Goal: Transaction & Acquisition: Purchase product/service

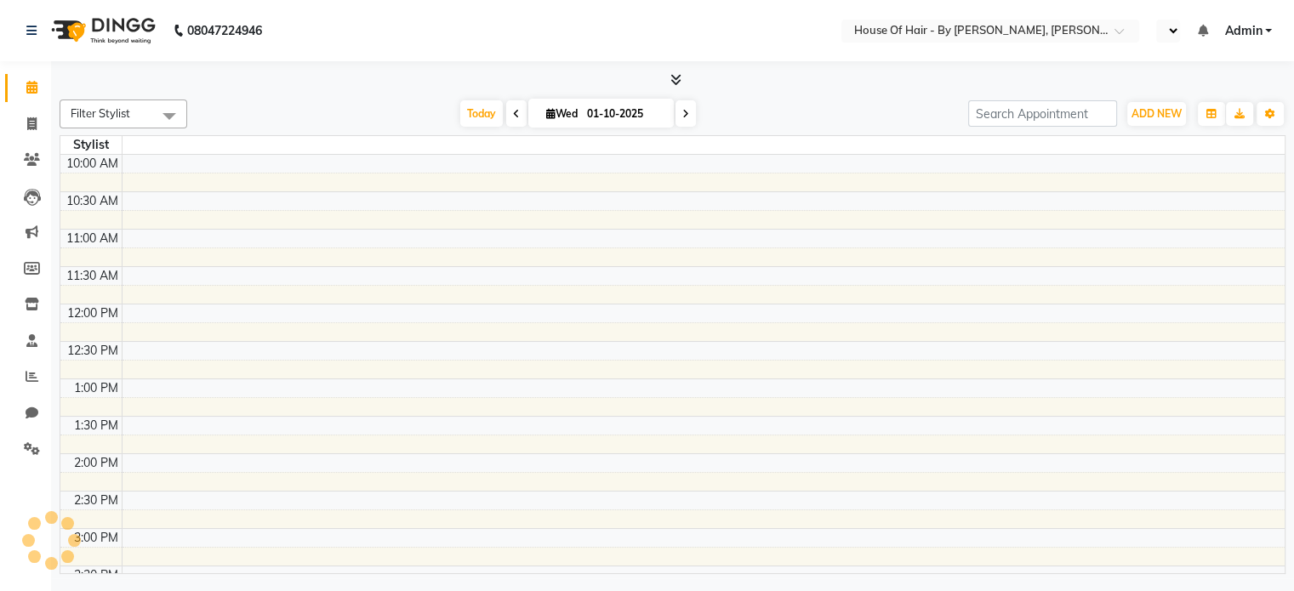
select select "en"
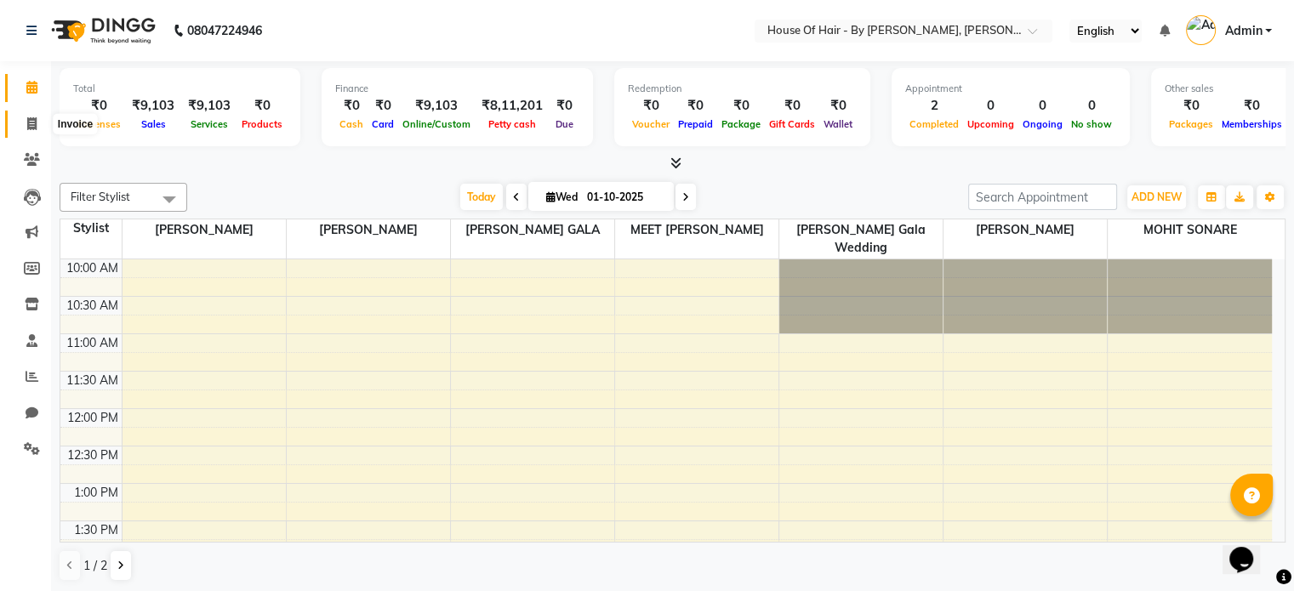
click at [27, 118] on icon at bounding box center [31, 123] width 9 height 13
select select "7865"
select select "service"
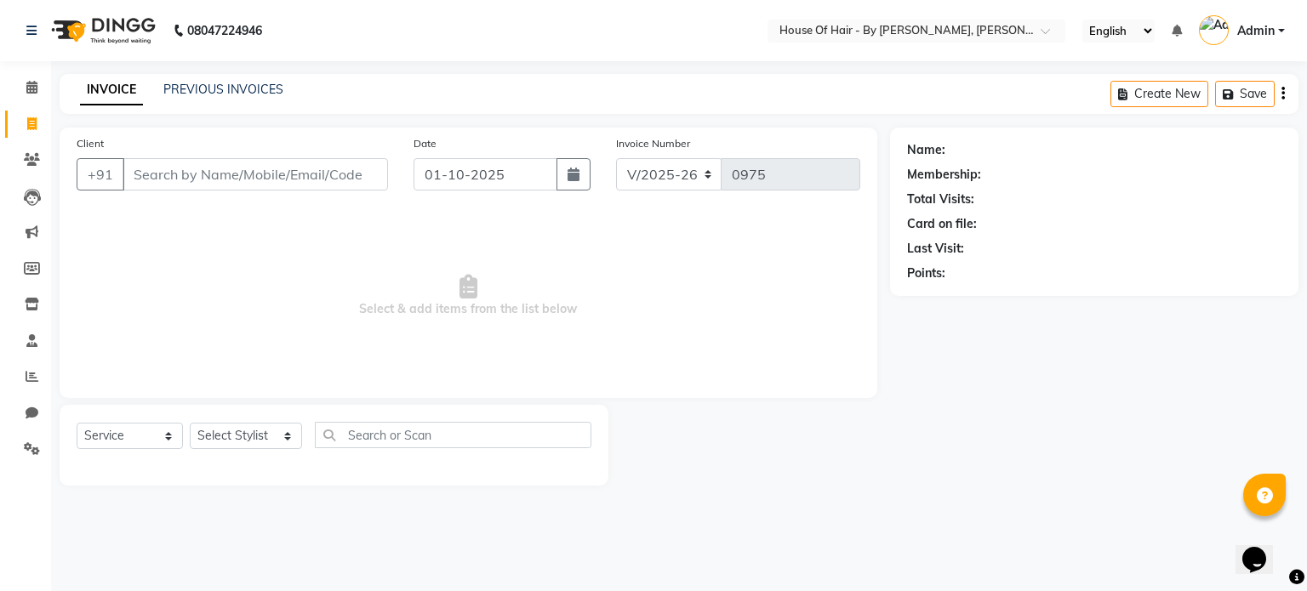
click at [217, 172] on input "Client" at bounding box center [254, 174] width 265 height 32
type input "s"
type input "Sawati"
click at [362, 171] on span "Add Client" at bounding box center [343, 174] width 67 height 17
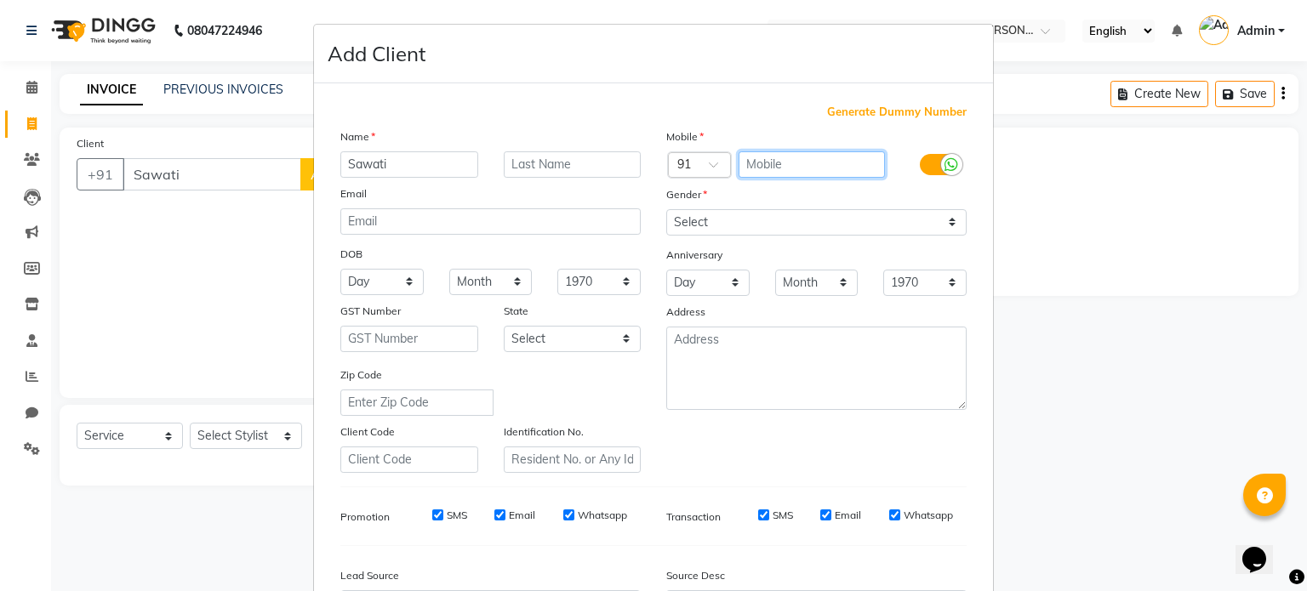
click at [755, 164] on input "text" at bounding box center [811, 164] width 147 height 26
type input "9867586781"
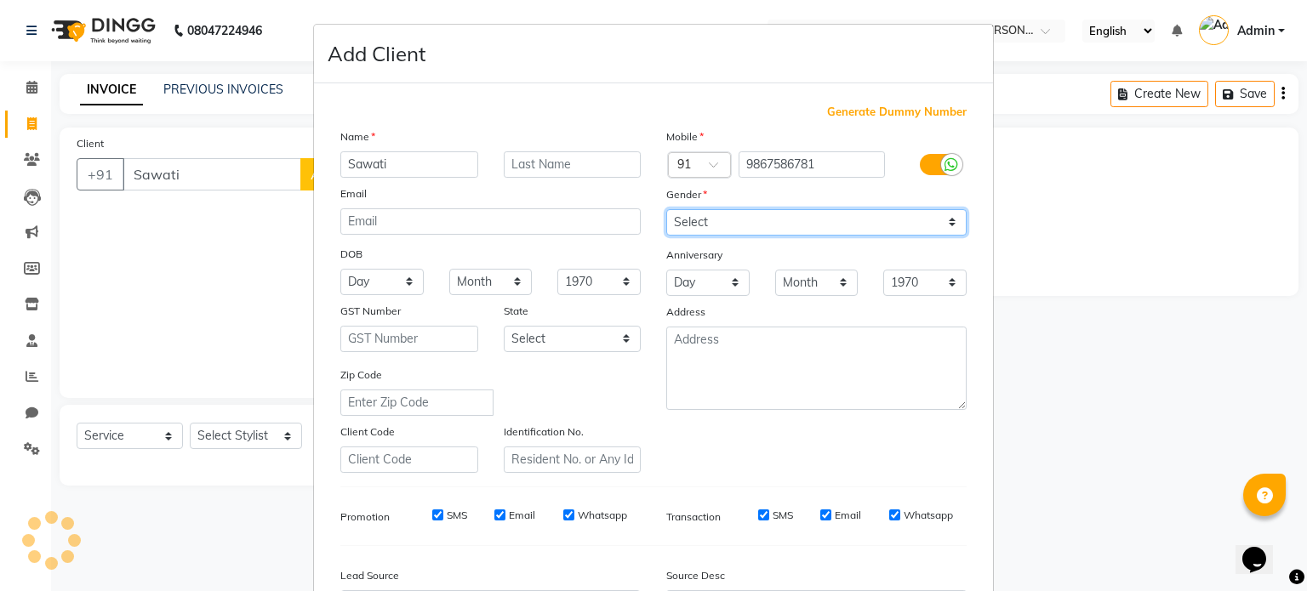
click at [891, 231] on select "Select [DEMOGRAPHIC_DATA] [DEMOGRAPHIC_DATA] Other Prefer Not To Say" at bounding box center [816, 222] width 300 height 26
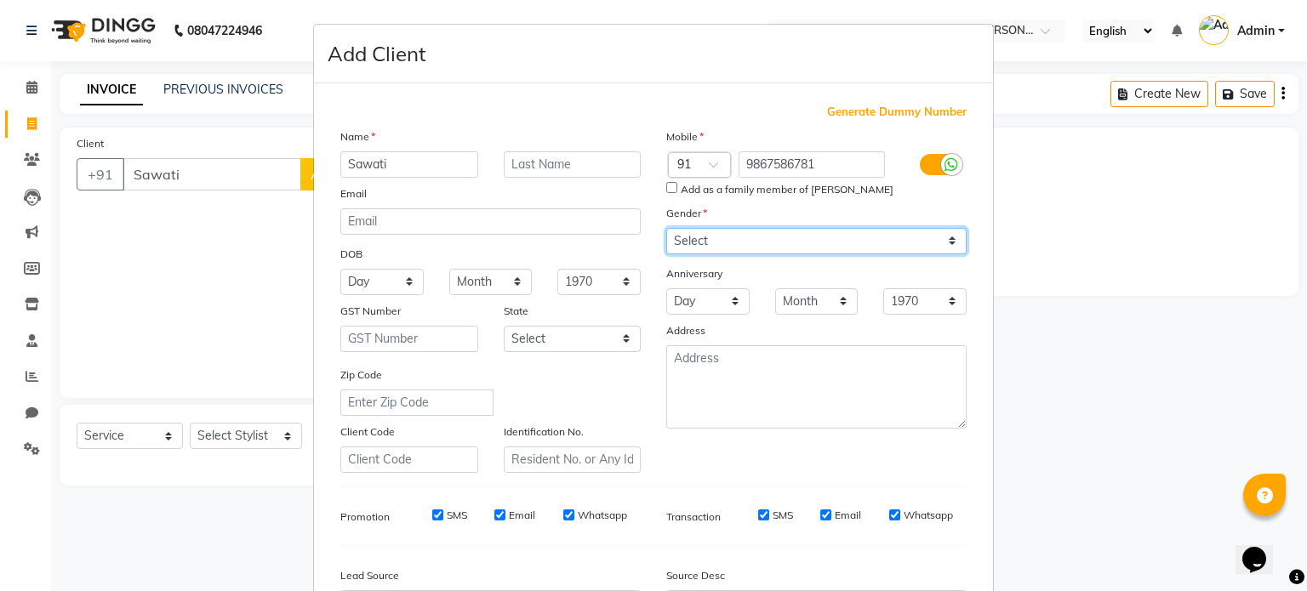
select select "[DEMOGRAPHIC_DATA]"
click at [666, 229] on select "Select [DEMOGRAPHIC_DATA] [DEMOGRAPHIC_DATA] Other Prefer Not To Say" at bounding box center [816, 241] width 300 height 26
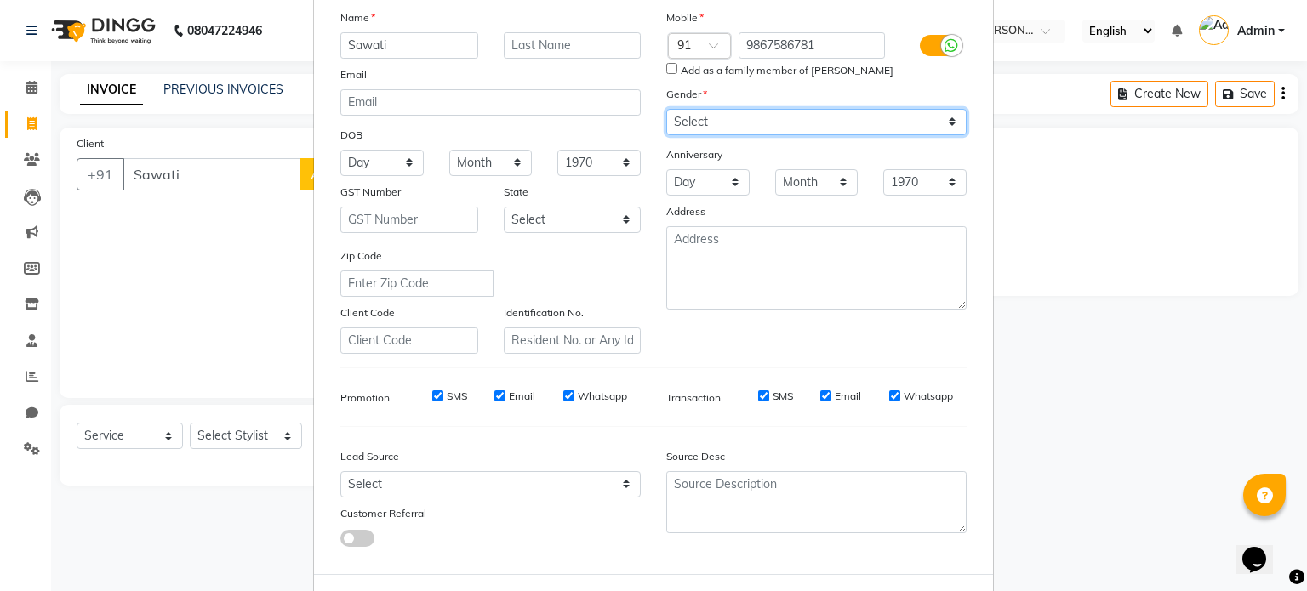
scroll to position [202, 0]
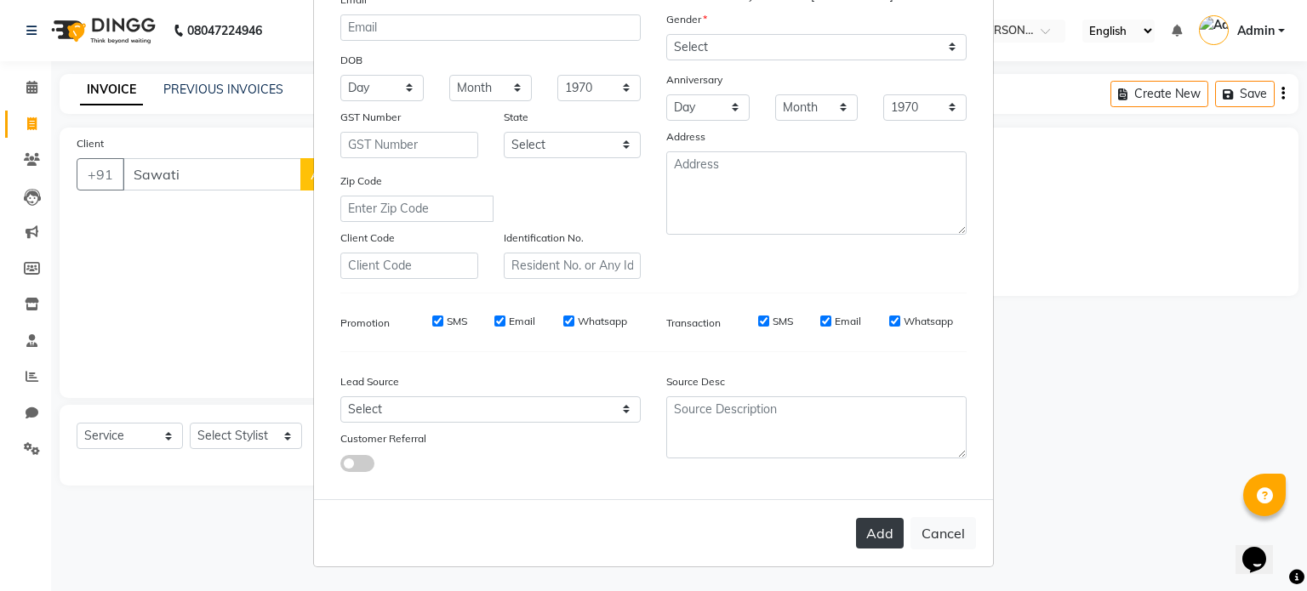
click at [872, 534] on button "Add" at bounding box center [880, 533] width 48 height 31
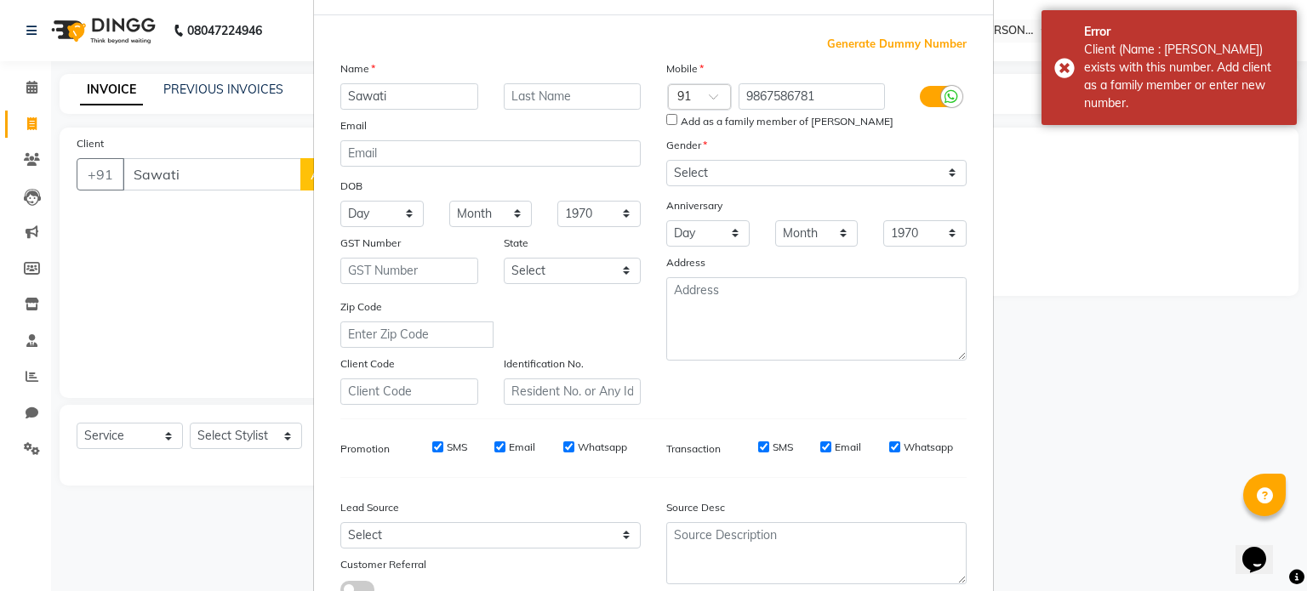
scroll to position [0, 0]
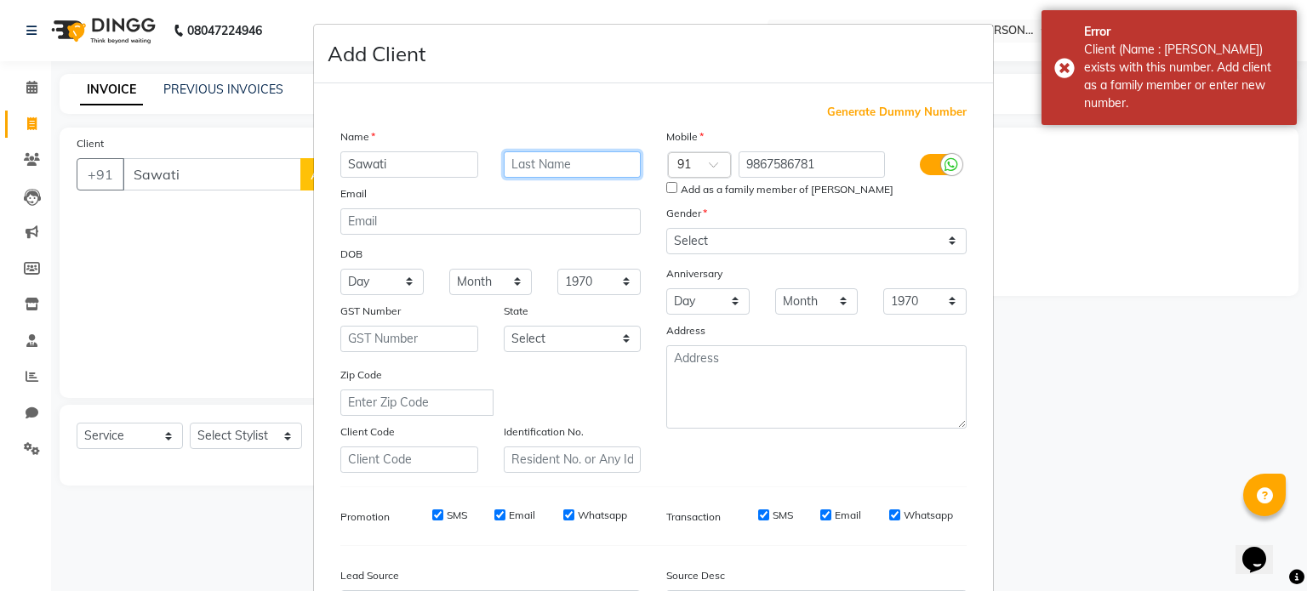
click at [539, 162] on input "text" at bounding box center [573, 164] width 138 height 26
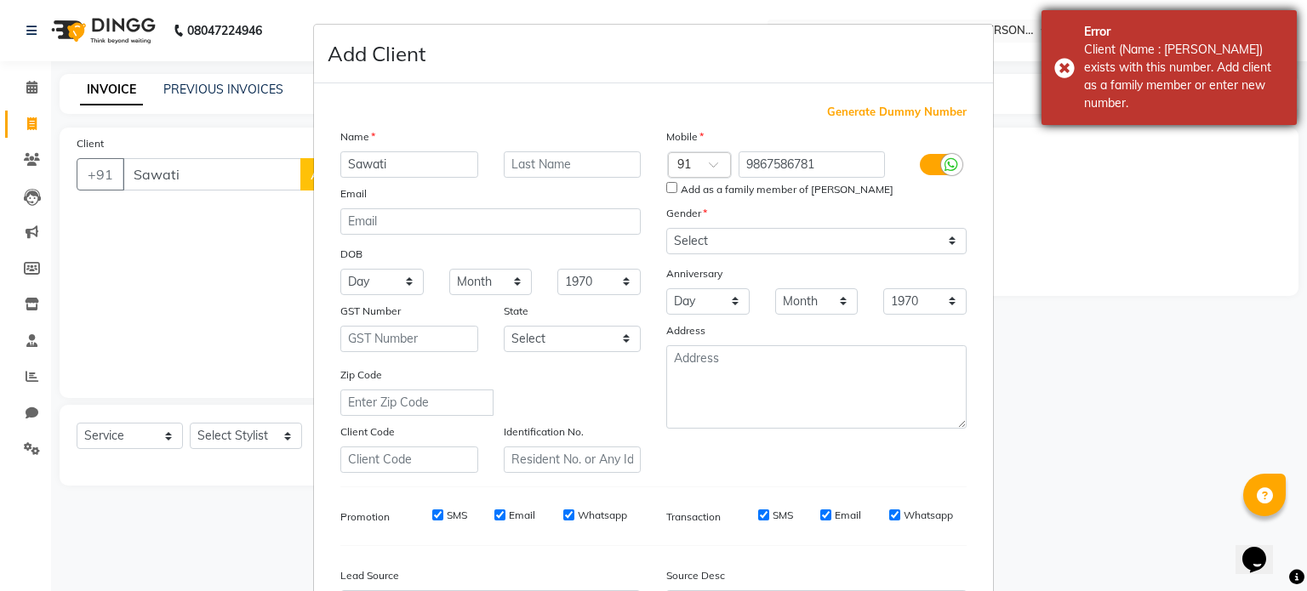
click at [1041, 108] on div "Error Client (Name : [PERSON_NAME]) exists with this number. Add client as a fa…" at bounding box center [1168, 67] width 255 height 115
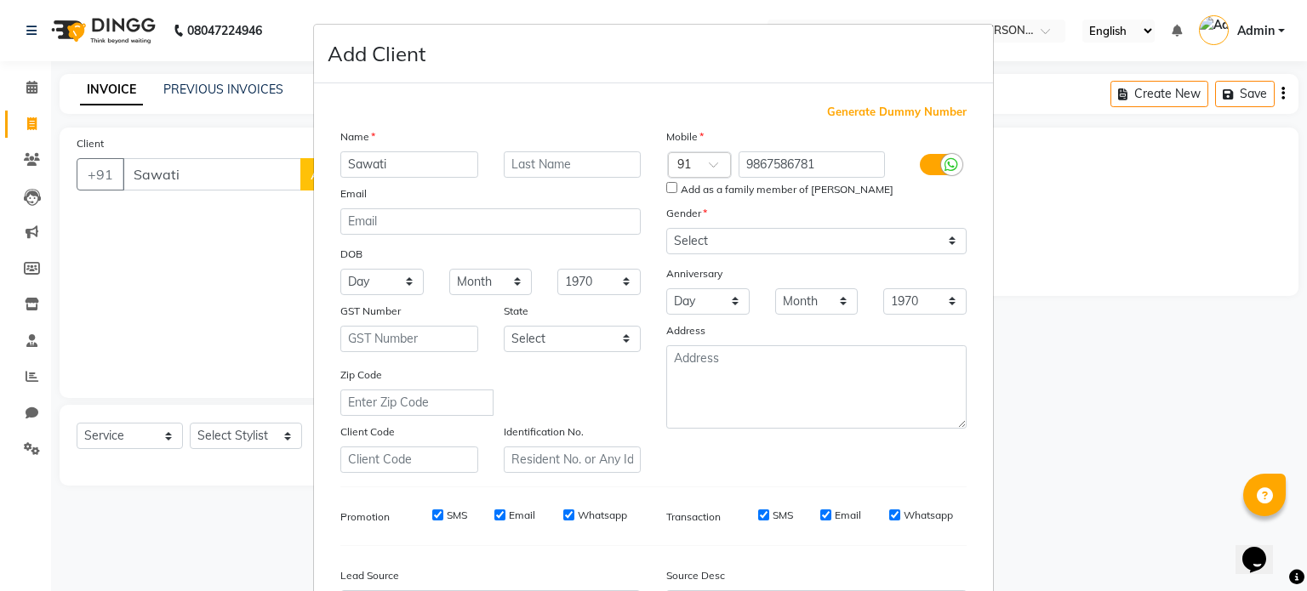
click at [1005, 200] on ngb-modal-window "Add Client Generate Dummy Number Name Sawati Email DOB Day 01 02 03 04 05 06 07…" at bounding box center [653, 295] width 1307 height 591
click at [195, 181] on ngb-modal-window "Add Client Generate Dummy Number Name Sawati Email DOB Day 01 02 03 04 05 06 07…" at bounding box center [653, 295] width 1307 height 591
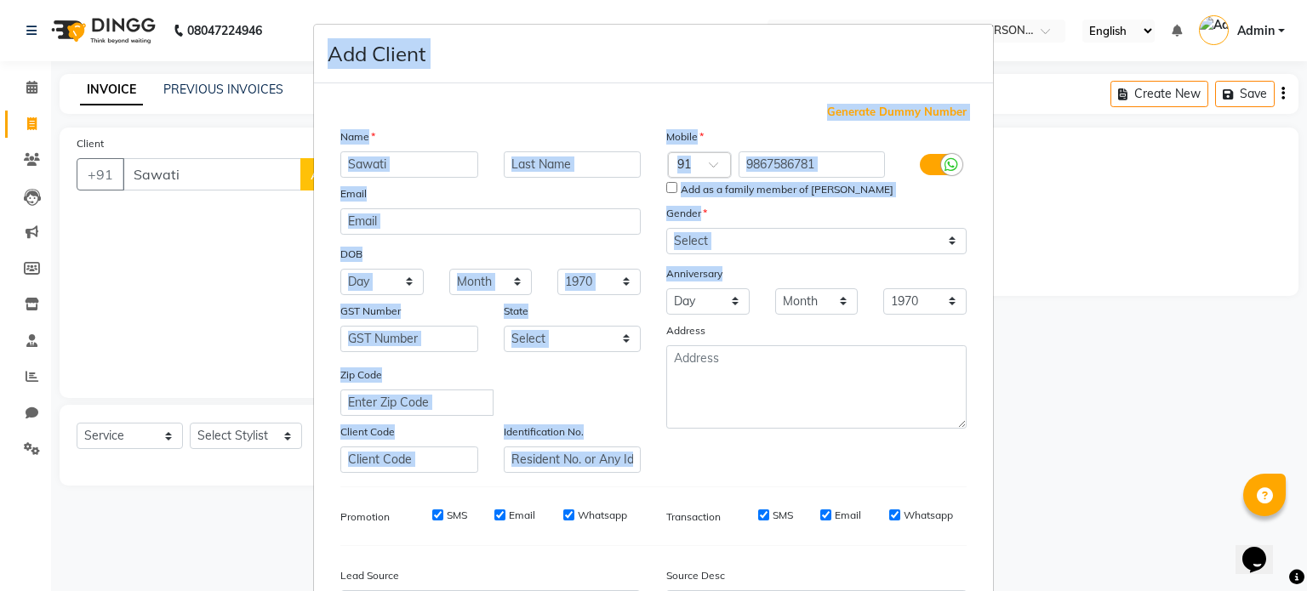
drag, startPoint x: 195, startPoint y: 181, endPoint x: 719, endPoint y: 288, distance: 534.7
click at [719, 288] on ngb-modal-window "Add Client Generate Dummy Number Name Sawati Email DOB Day 01 02 03 04 05 06 07…" at bounding box center [653, 295] width 1307 height 591
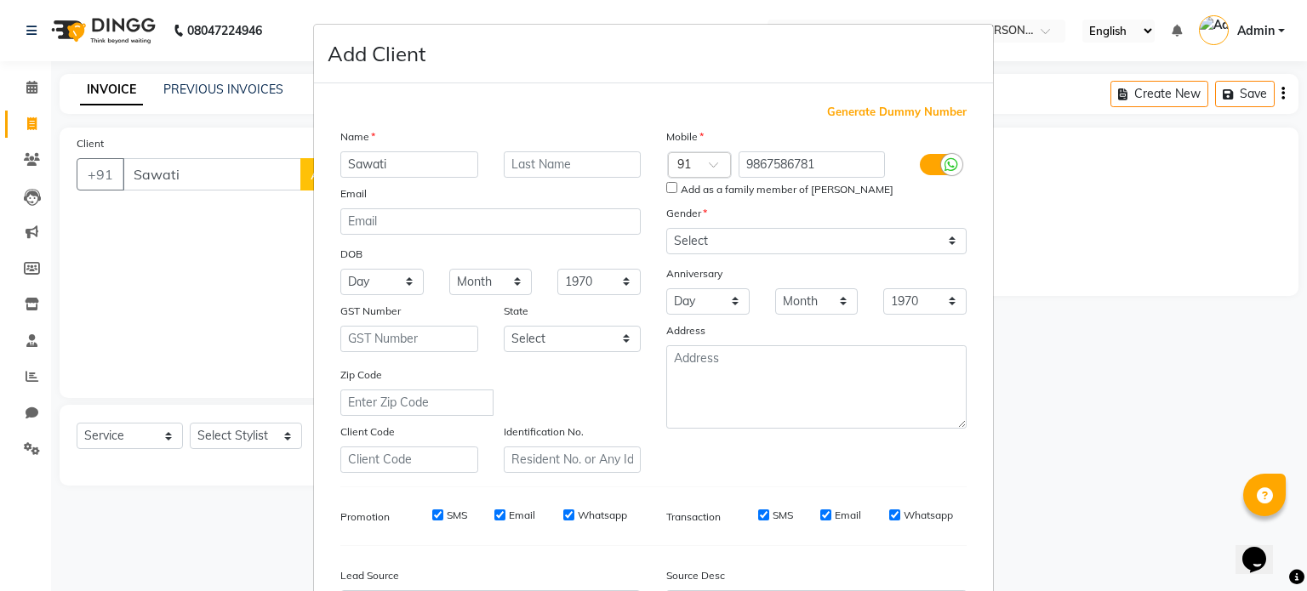
click at [1212, 305] on ngb-modal-window "Add Client Generate Dummy Number Name Sawati Email DOB Day 01 02 03 04 05 06 07…" at bounding box center [653, 295] width 1307 height 591
click at [1188, 292] on ngb-modal-window "Add Client Generate Dummy Number Name Sawati Email DOB Day 01 02 03 04 05 06 07…" at bounding box center [653, 295] width 1307 height 591
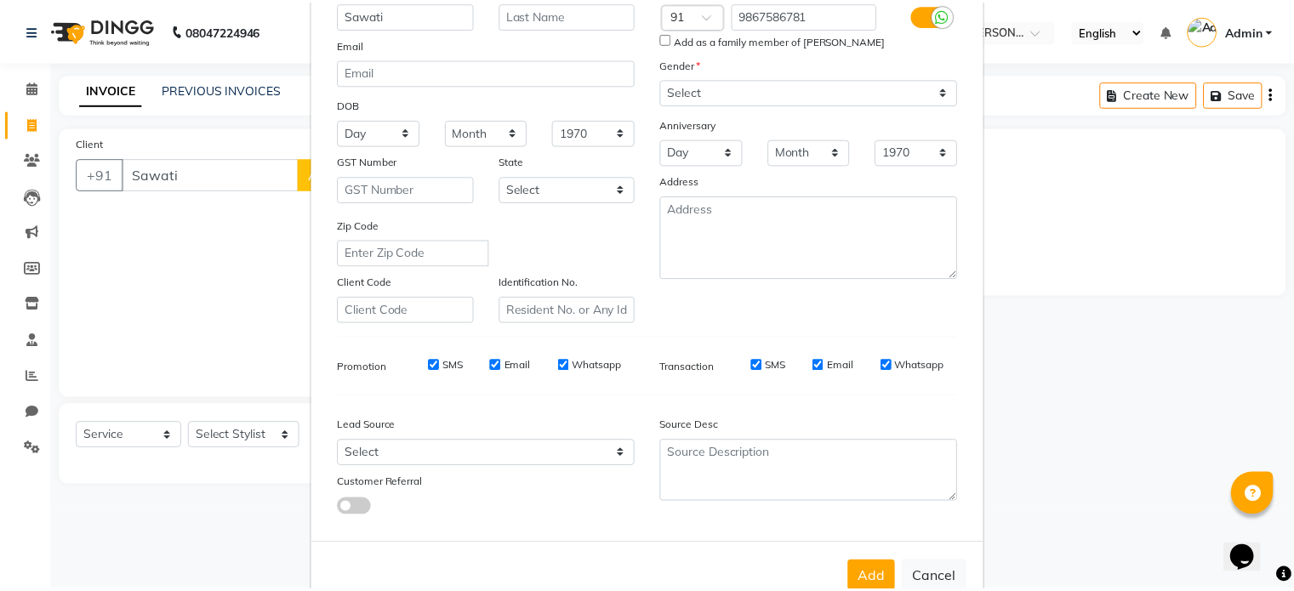
scroll to position [202, 0]
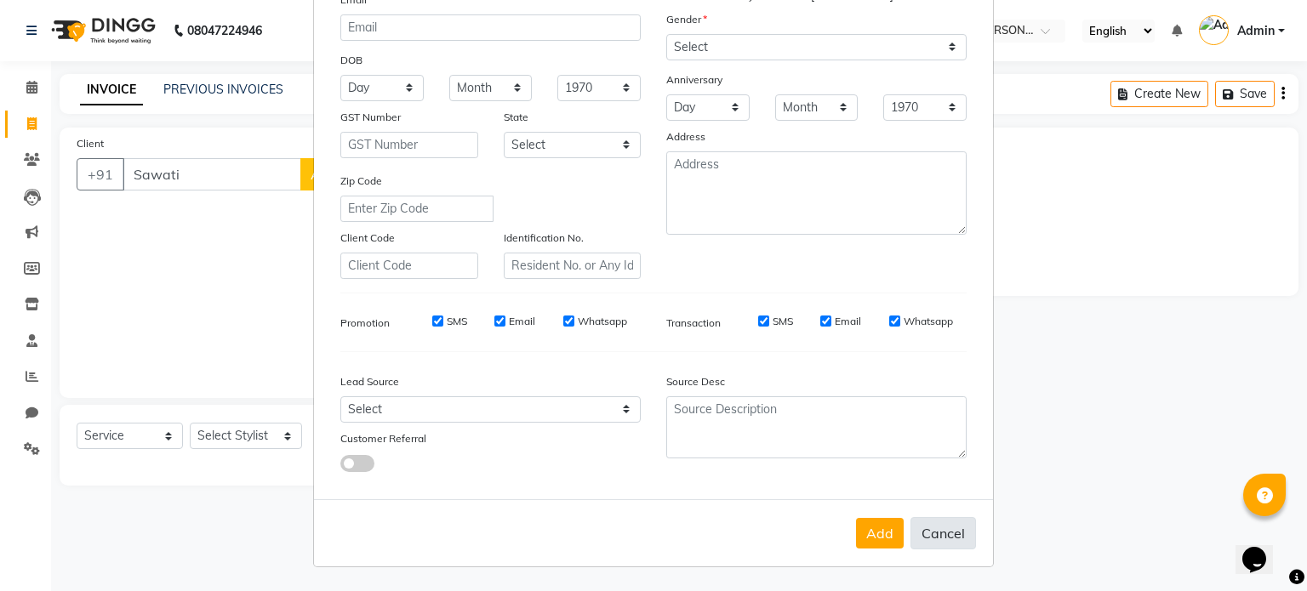
click at [922, 524] on button "Cancel" at bounding box center [943, 533] width 66 height 32
select select
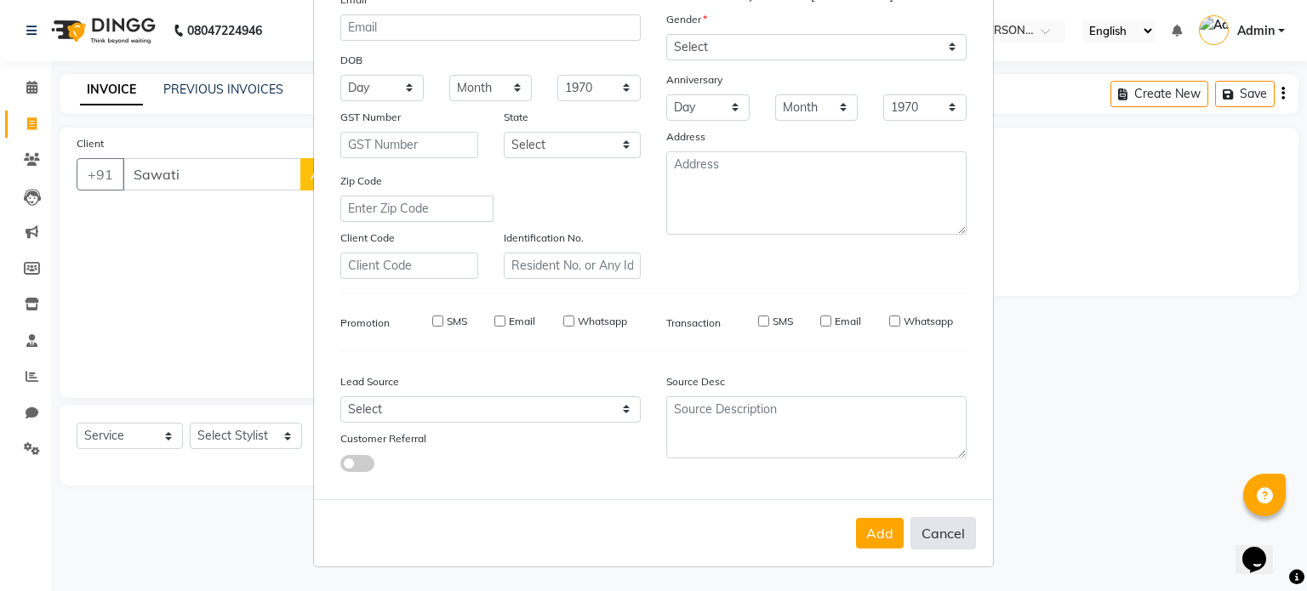
select select
checkbox input "false"
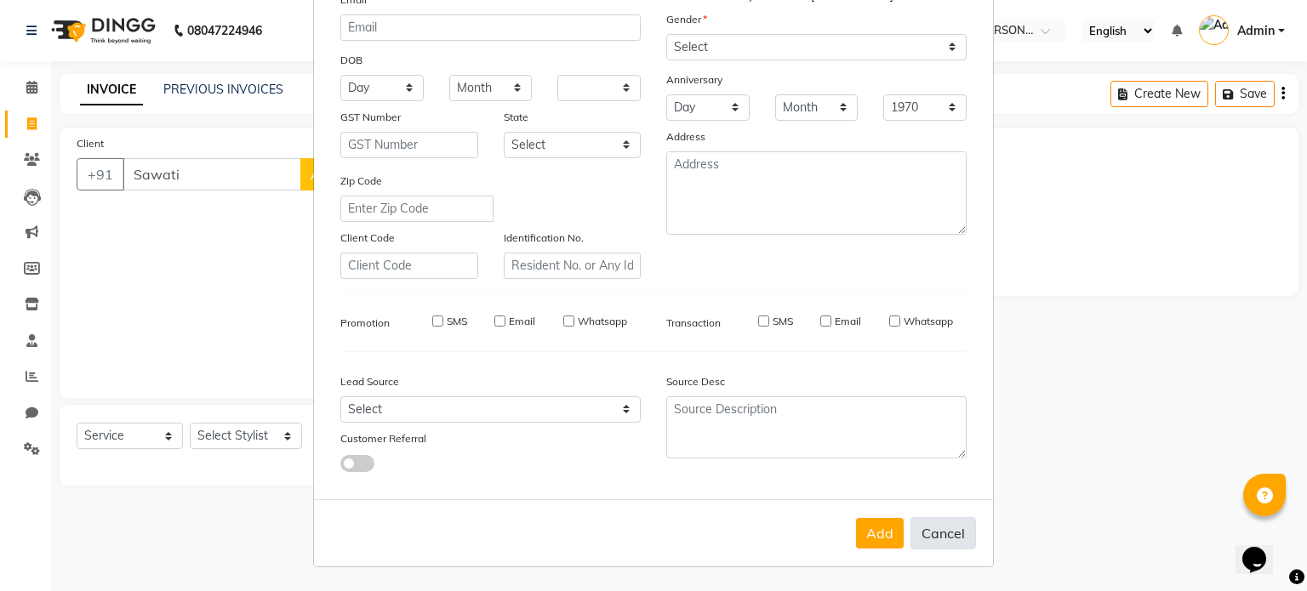
checkbox input "false"
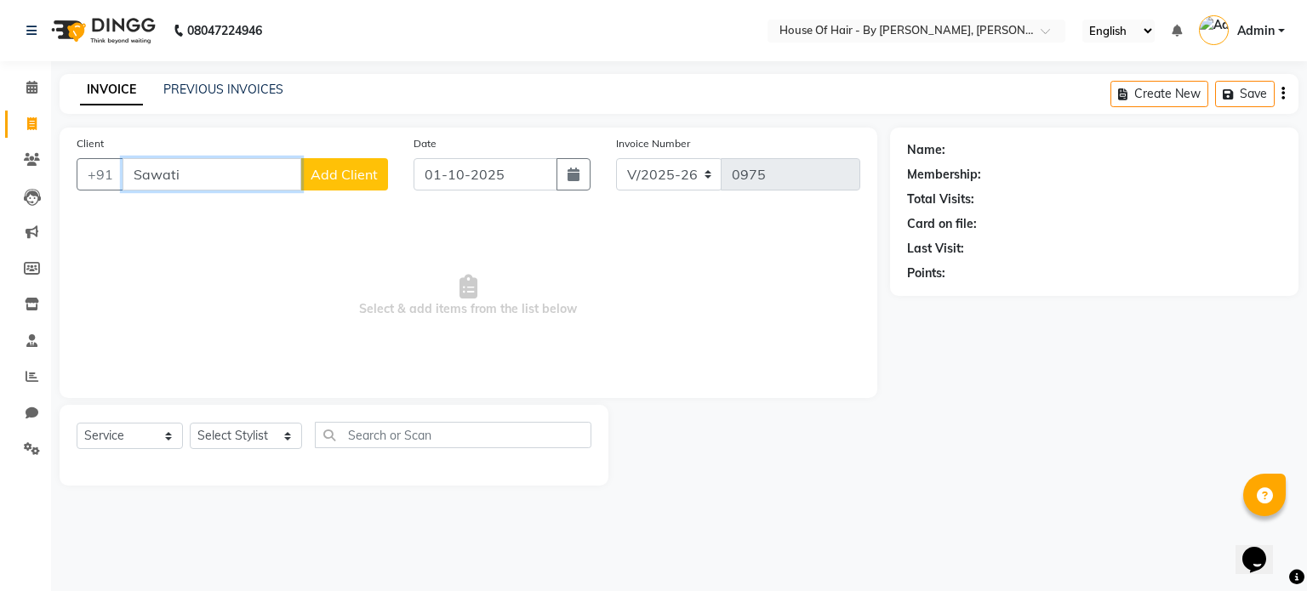
click at [204, 167] on input "Sawati" at bounding box center [211, 174] width 179 height 32
type input "S"
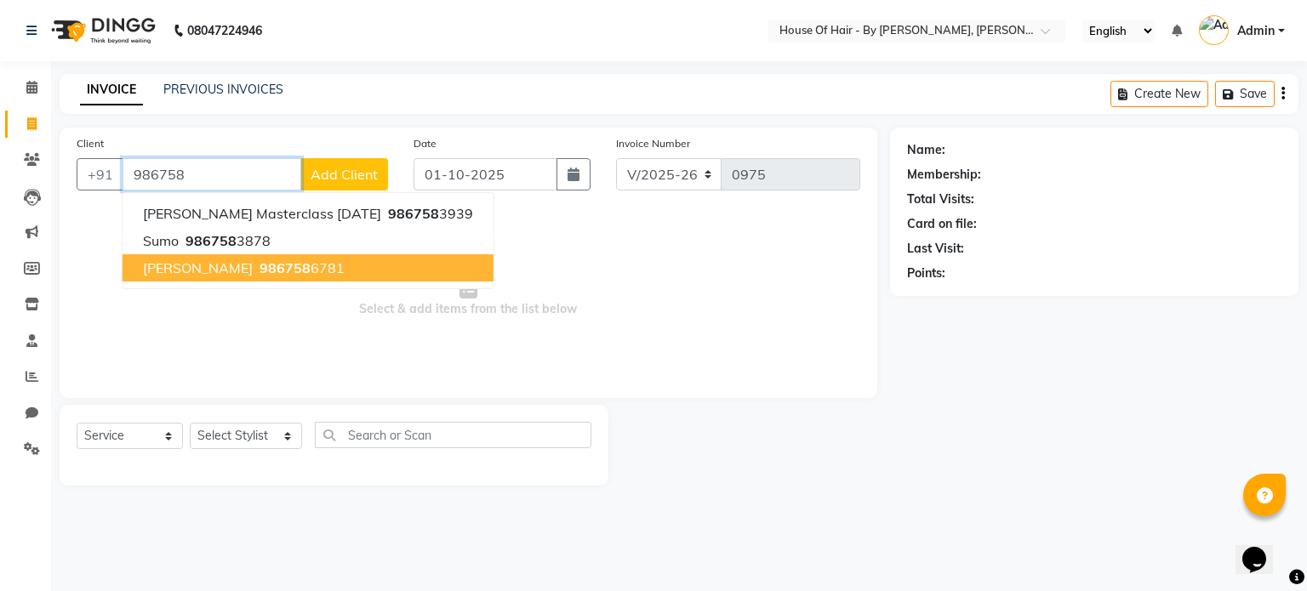
click at [282, 267] on ngb-highlight "986758 6781" at bounding box center [300, 267] width 88 height 17
type input "9867586781"
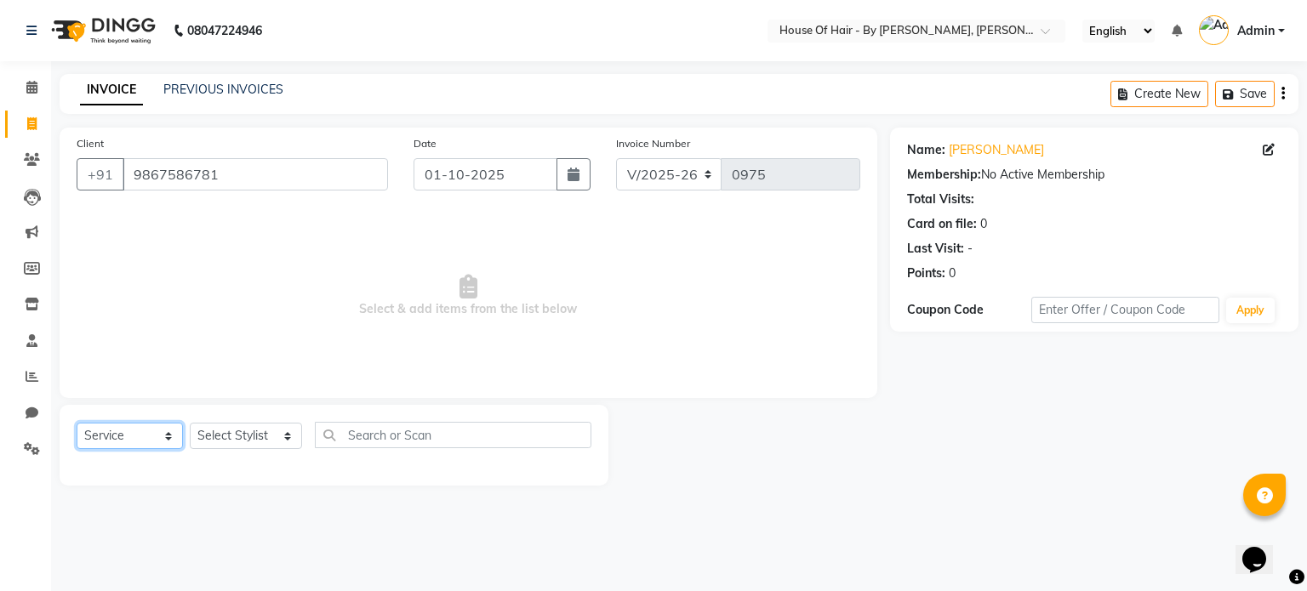
click at [166, 435] on select "Select Service Product Membership Package Voucher Prepaid Gift Card" at bounding box center [130, 436] width 106 height 26
click at [261, 428] on select "Select Stylist [PERSON_NAME] GALA [PERSON_NAME] Gala Wedding [PERSON_NAME] [PER…" at bounding box center [246, 436] width 112 height 26
select select "71584"
click at [190, 424] on select "Select Stylist [PERSON_NAME] GALA [PERSON_NAME] Gala Wedding [PERSON_NAME] [PER…" at bounding box center [246, 436] width 112 height 26
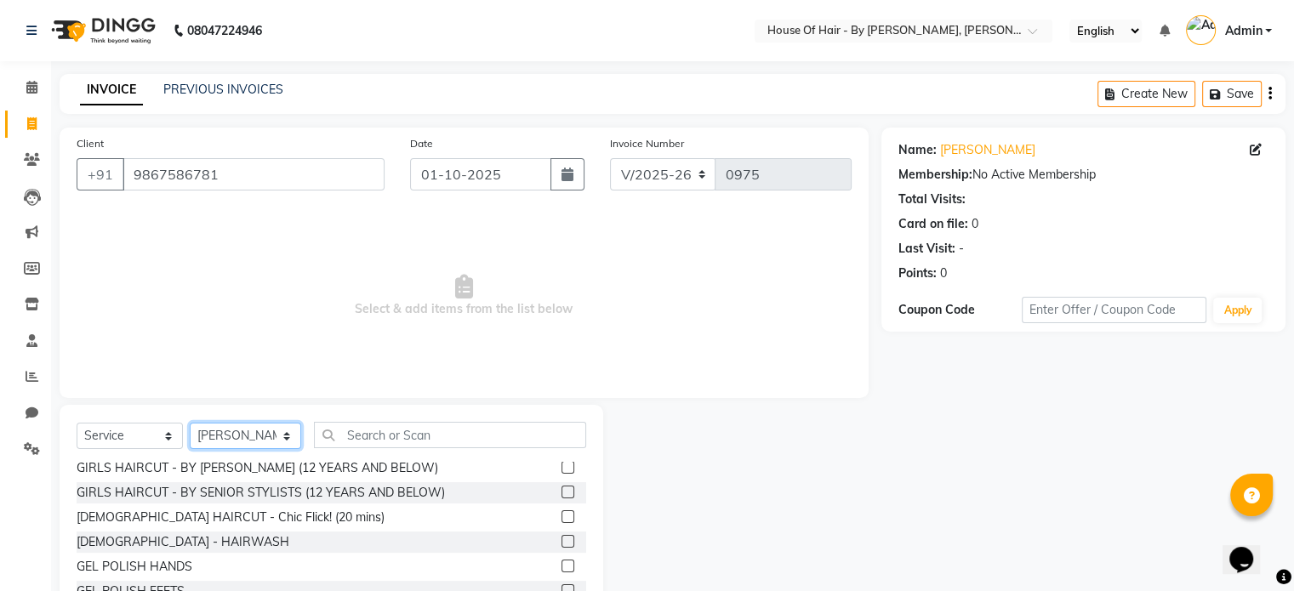
scroll to position [80, 0]
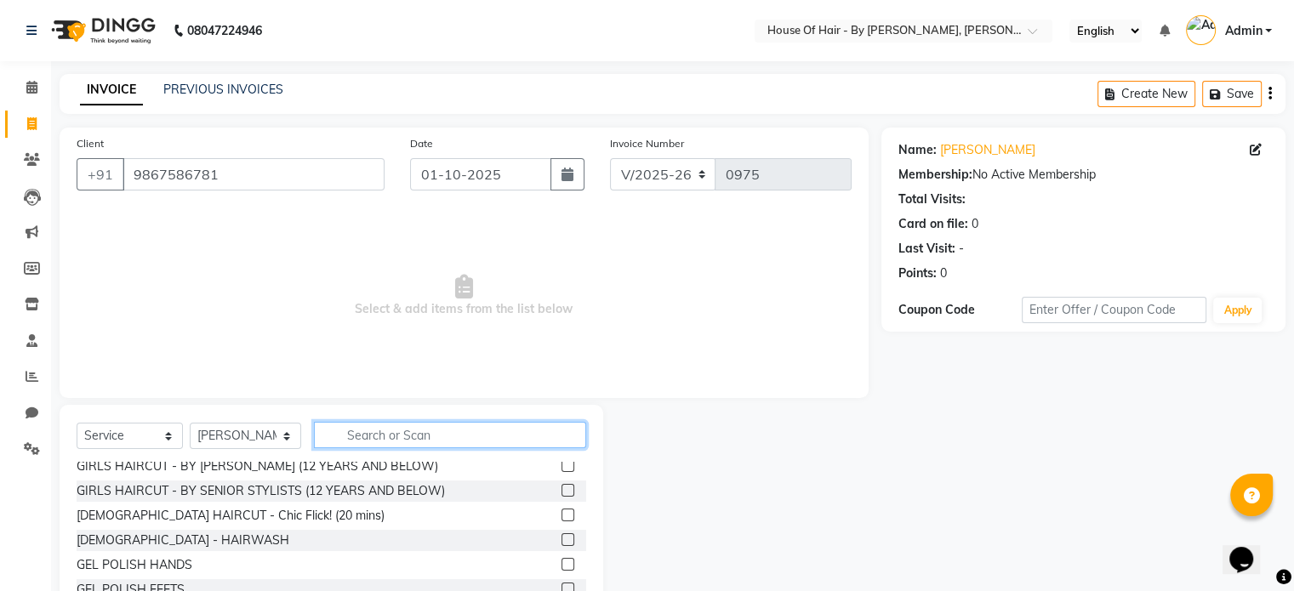
click at [365, 444] on input "text" at bounding box center [450, 435] width 272 height 26
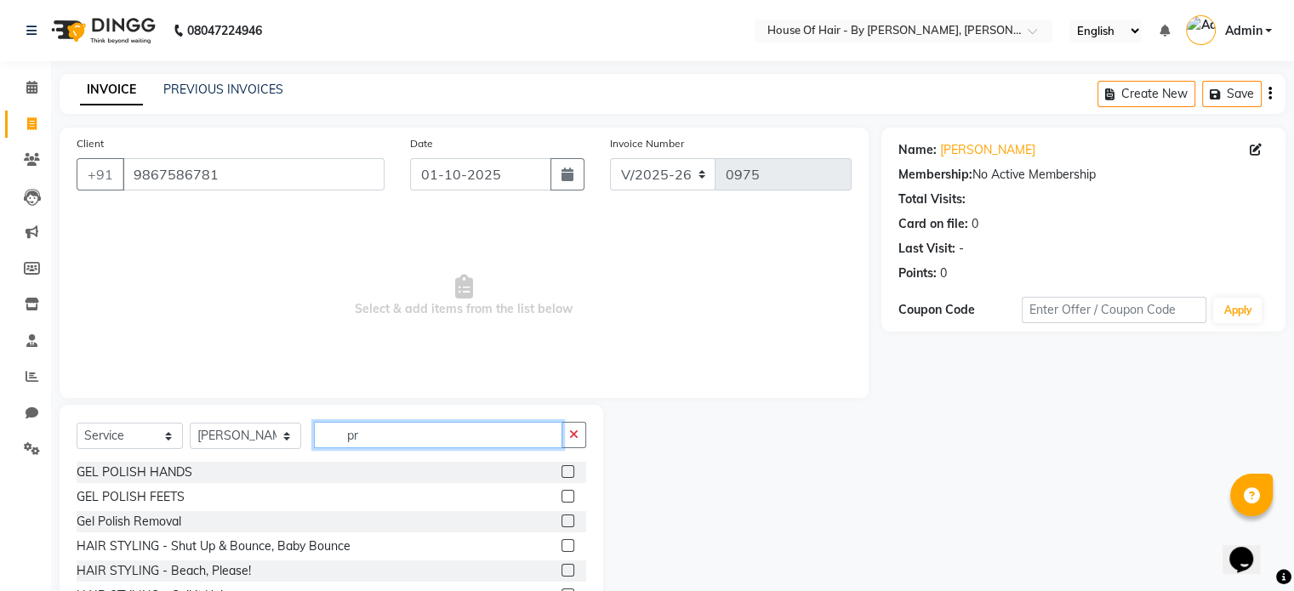
scroll to position [0, 0]
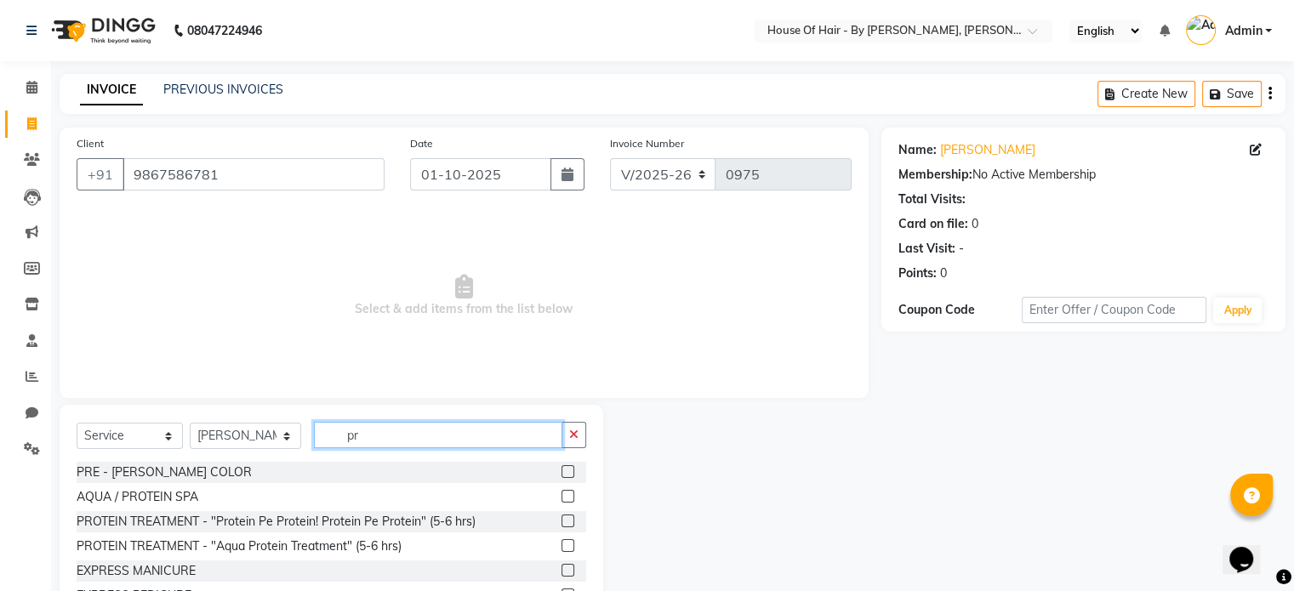
type input "p"
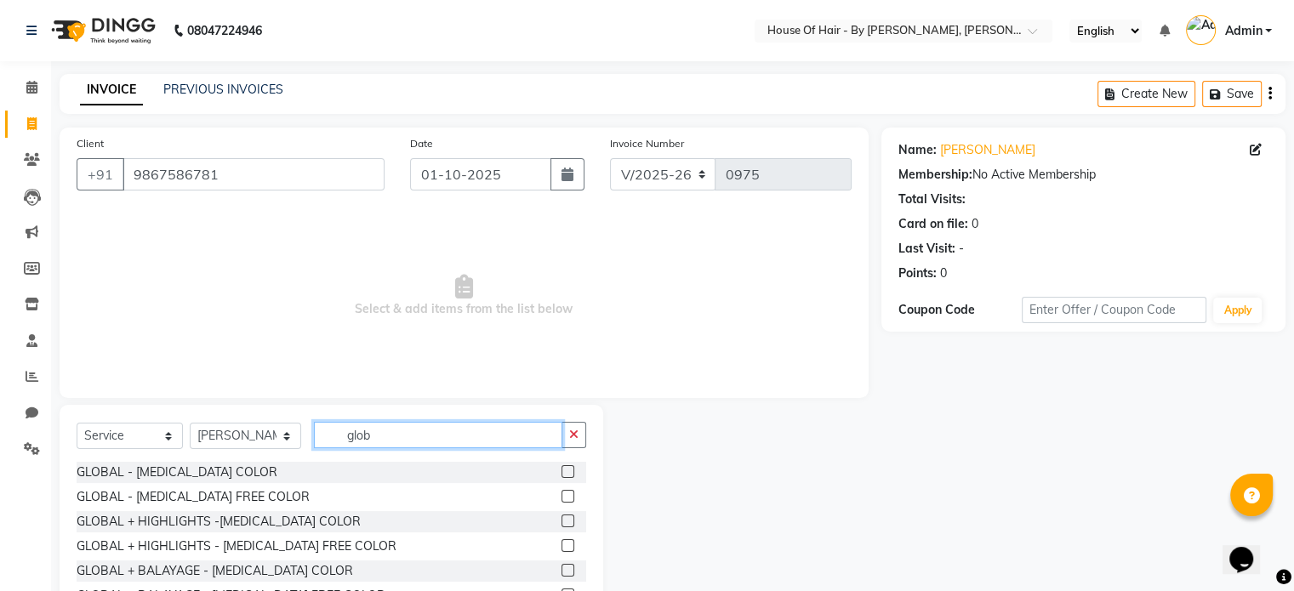
type input "glob"
click at [572, 496] on label at bounding box center [567, 496] width 13 height 13
click at [572, 496] on input "checkbox" at bounding box center [566, 497] width 11 height 11
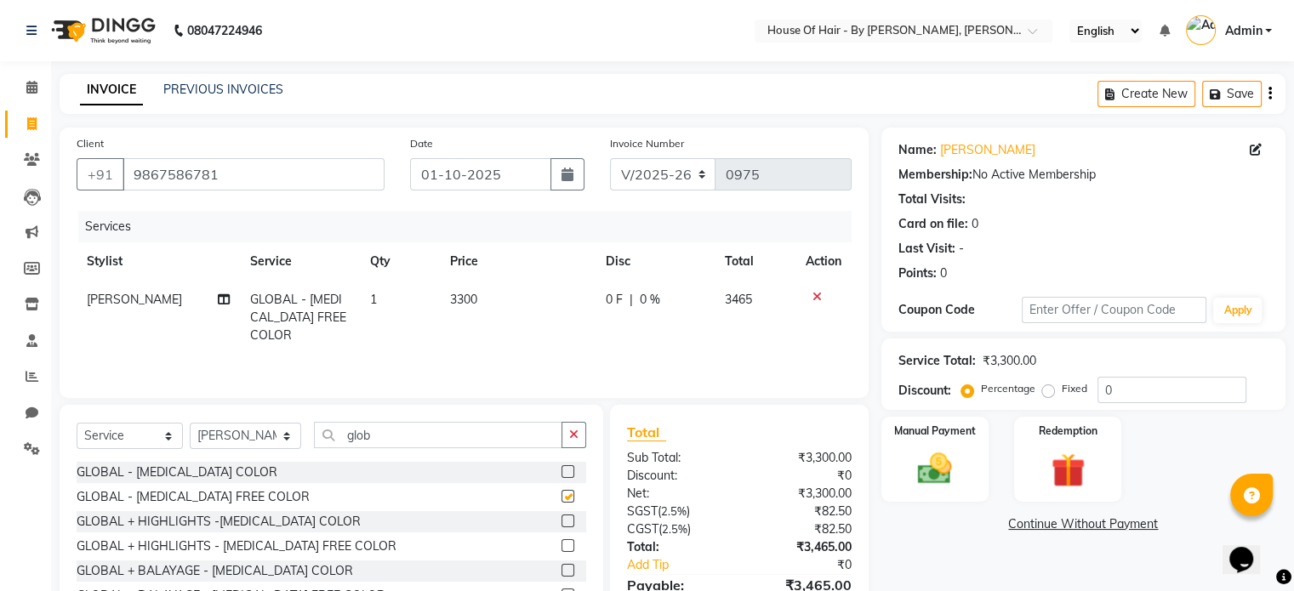
checkbox input "false"
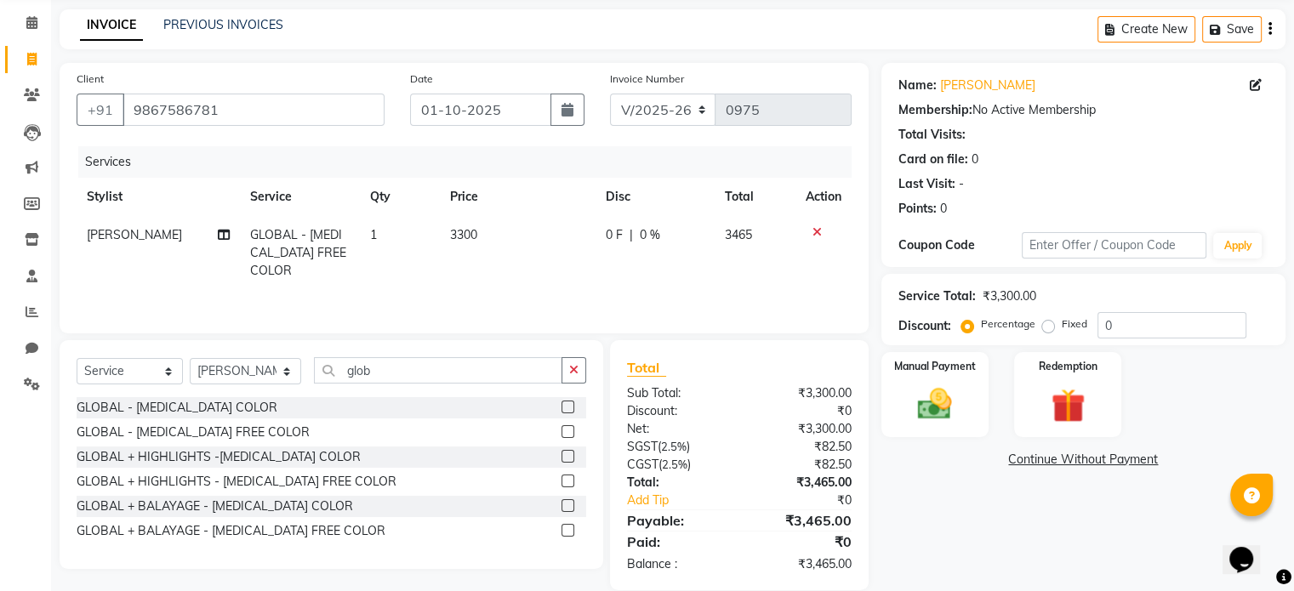
scroll to position [89, 0]
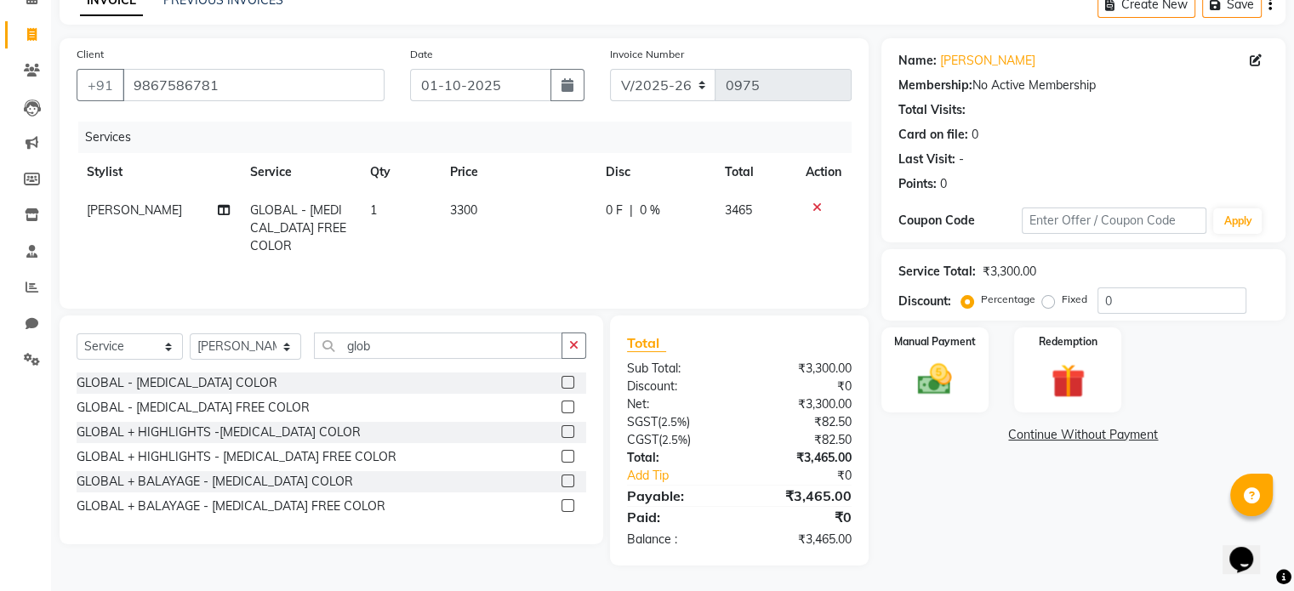
click at [225, 214] on td "[PERSON_NAME]" at bounding box center [158, 228] width 163 height 74
select select "71584"
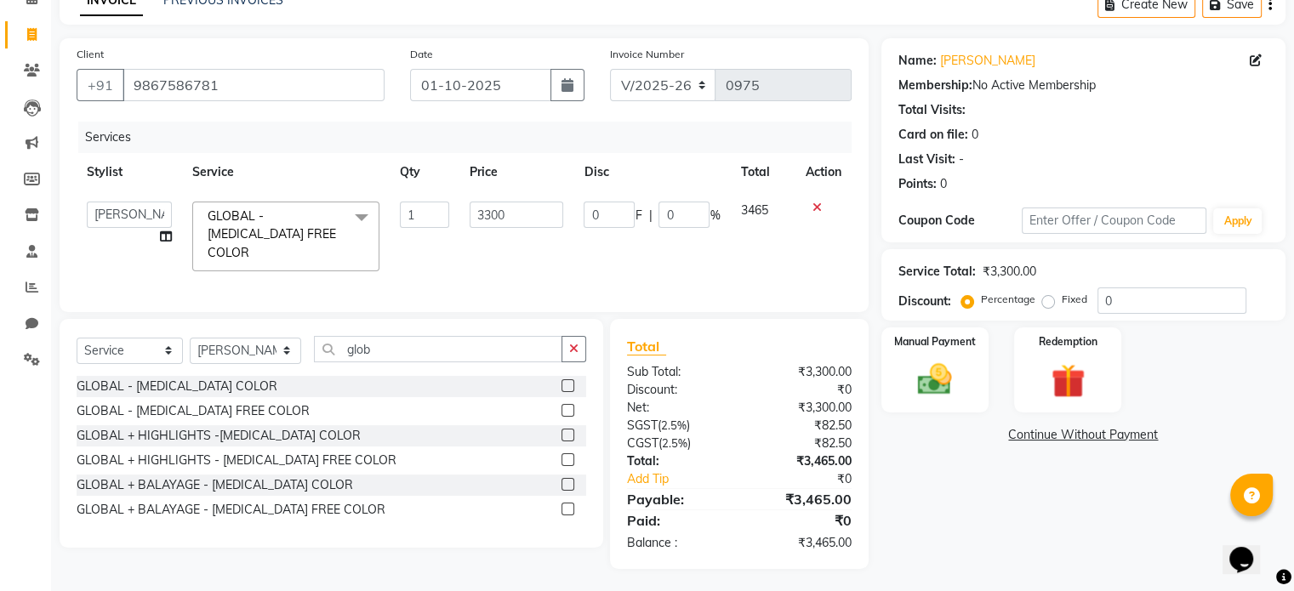
click at [163, 235] on icon at bounding box center [166, 237] width 12 height 12
select select "71584"
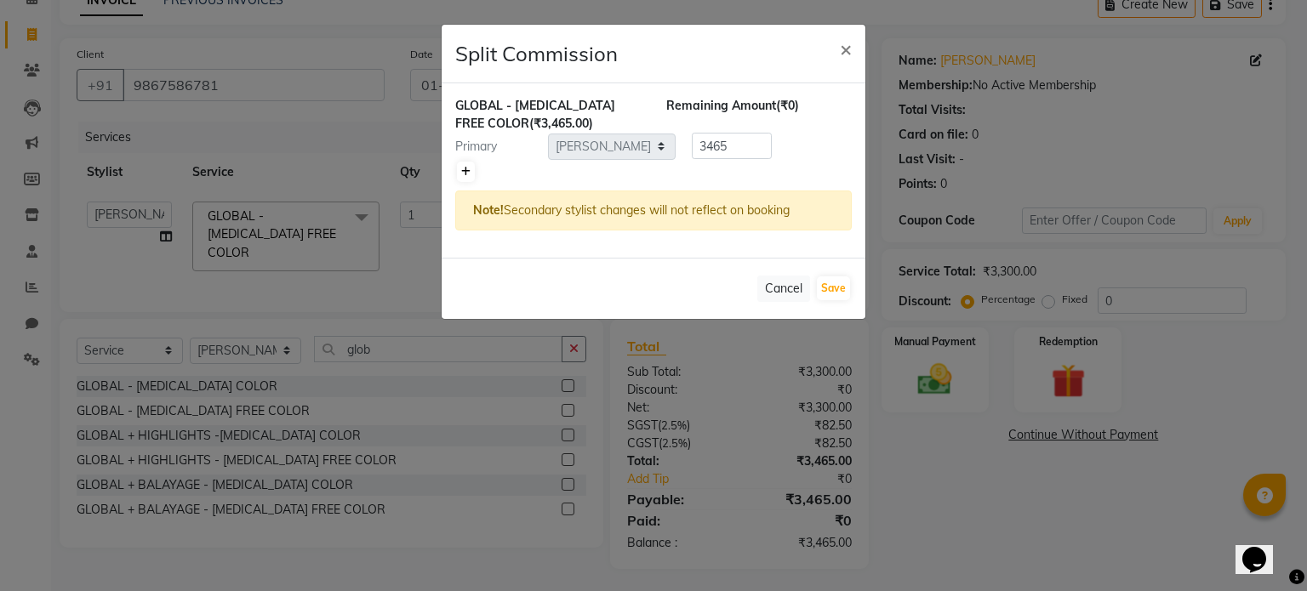
click at [461, 169] on icon at bounding box center [465, 172] width 9 height 10
type input "1732.5"
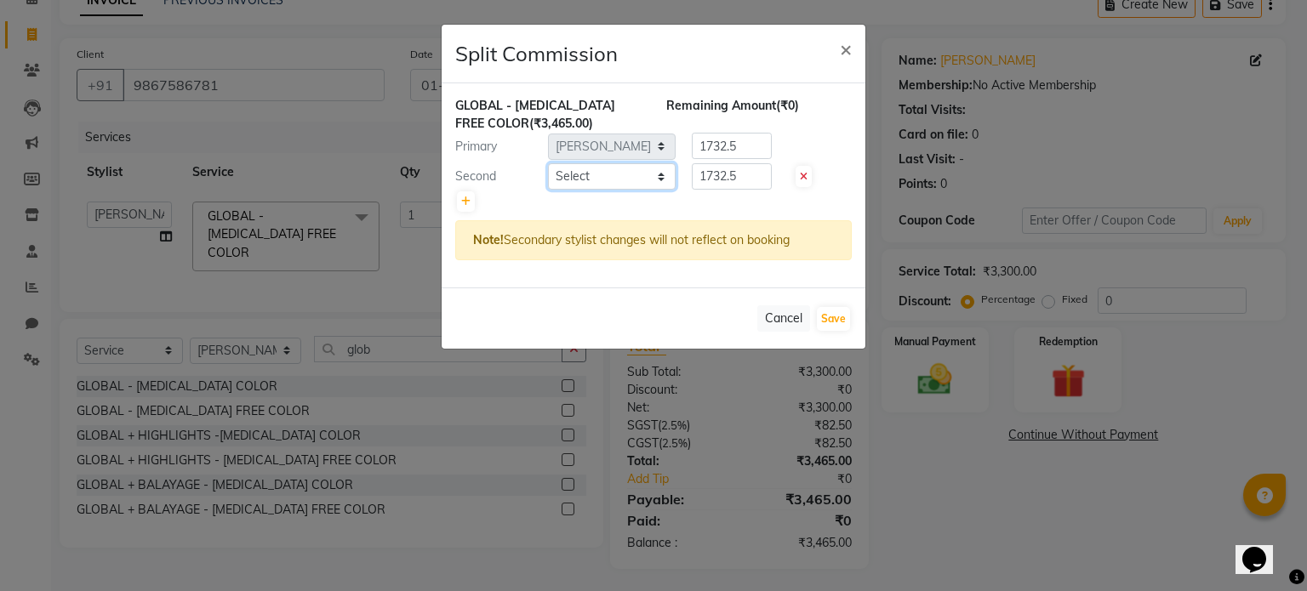
click at [667, 173] on select "Select [PERSON_NAME] GALA [PERSON_NAME] Gala Wedding [PERSON_NAME] [PERSON_NAME…" at bounding box center [612, 176] width 128 height 26
select select "70378"
click at [548, 163] on select "Select [PERSON_NAME] GALA [PERSON_NAME] Gala Wedding [PERSON_NAME] [PERSON_NAME…" at bounding box center [612, 176] width 128 height 26
click at [832, 315] on button "Save" at bounding box center [833, 319] width 33 height 24
select select "Select"
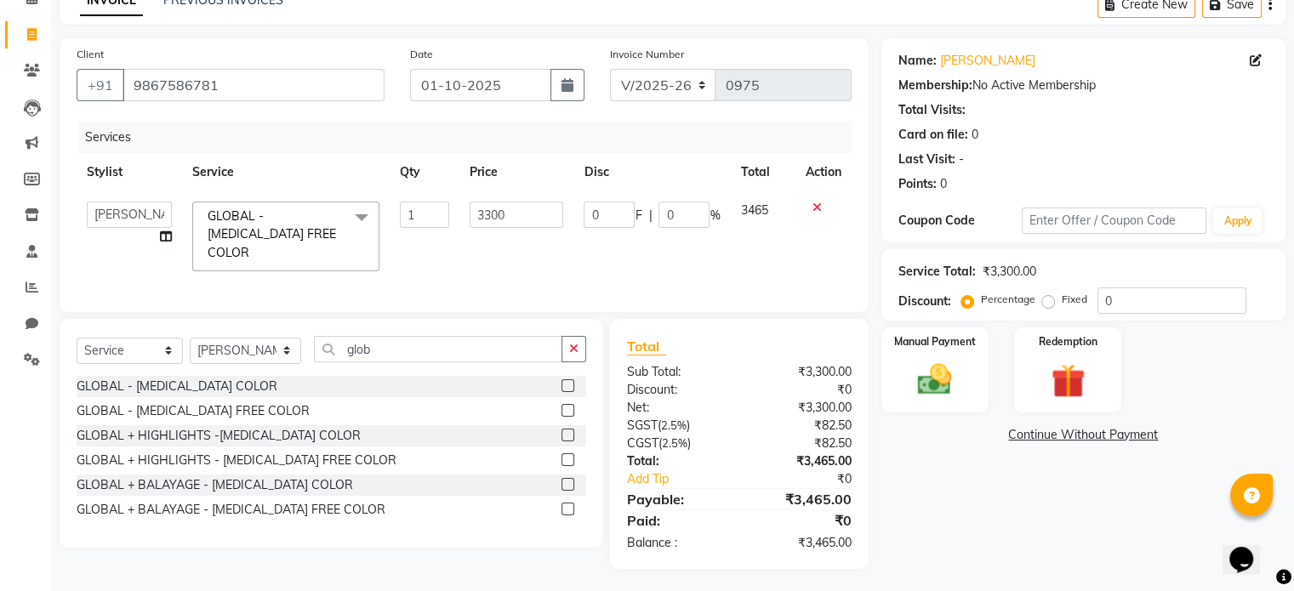
click at [757, 208] on span "3465" at bounding box center [753, 209] width 27 height 15
drag, startPoint x: 575, startPoint y: 342, endPoint x: 281, endPoint y: 343, distance: 294.3
click at [281, 343] on div "Select Service Product Membership Package Voucher Prepaid Gift Card Select Styl…" at bounding box center [332, 356] width 510 height 40
click at [281, 343] on select "Select Stylist [PERSON_NAME] GALA [PERSON_NAME] Gala Wedding [PERSON_NAME] [PER…" at bounding box center [245, 351] width 111 height 26
select select "70378"
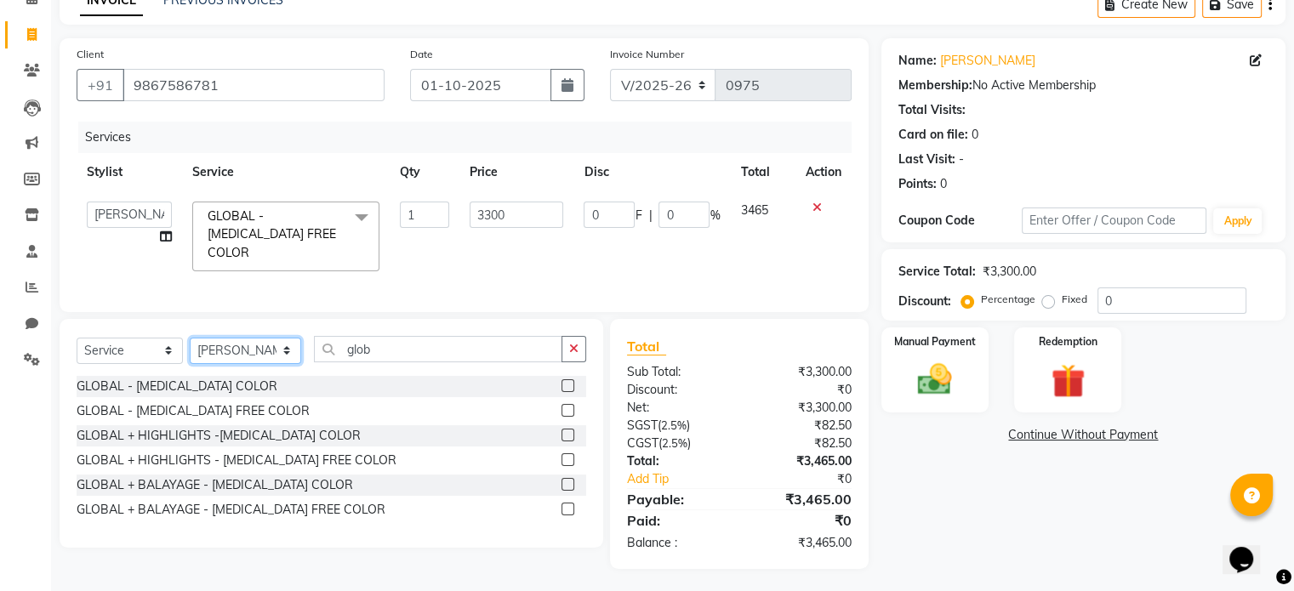
click at [190, 338] on select "Select Stylist [PERSON_NAME] GALA [PERSON_NAME] Gala Wedding [PERSON_NAME] [PER…" at bounding box center [245, 351] width 111 height 26
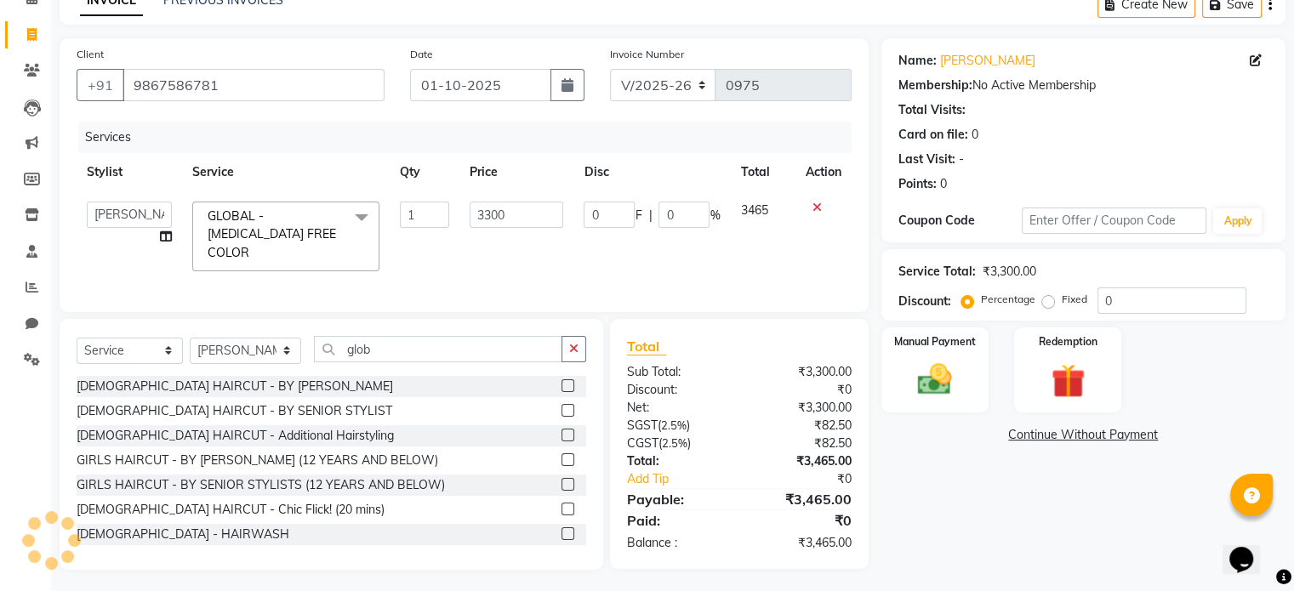
click at [245, 563] on div "Select Service Product Membership Package Voucher Prepaid Gift Card Select Styl…" at bounding box center [332, 444] width 544 height 251
click at [242, 406] on div "[DEMOGRAPHIC_DATA] HAIRCUT - BY SENIOR STYLIST" at bounding box center [235, 411] width 316 height 18
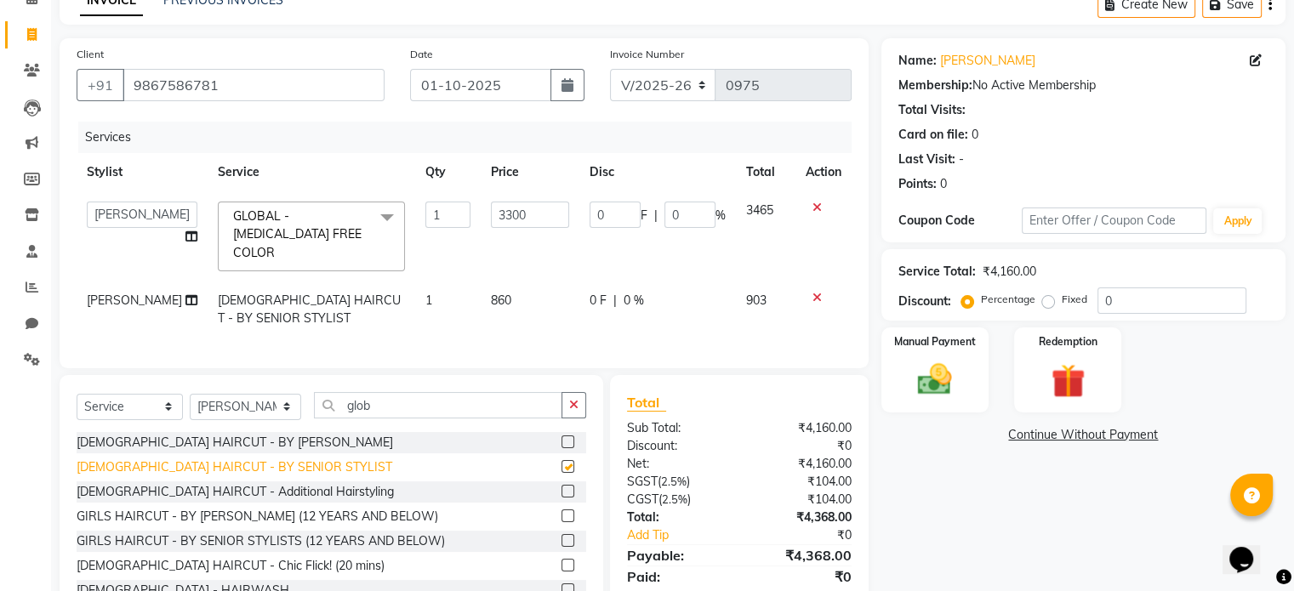
checkbox input "false"
click at [748, 211] on span "3465" at bounding box center [759, 209] width 27 height 15
click at [511, 214] on input "3300" at bounding box center [530, 215] width 78 height 26
type input "3"
type input "10200"
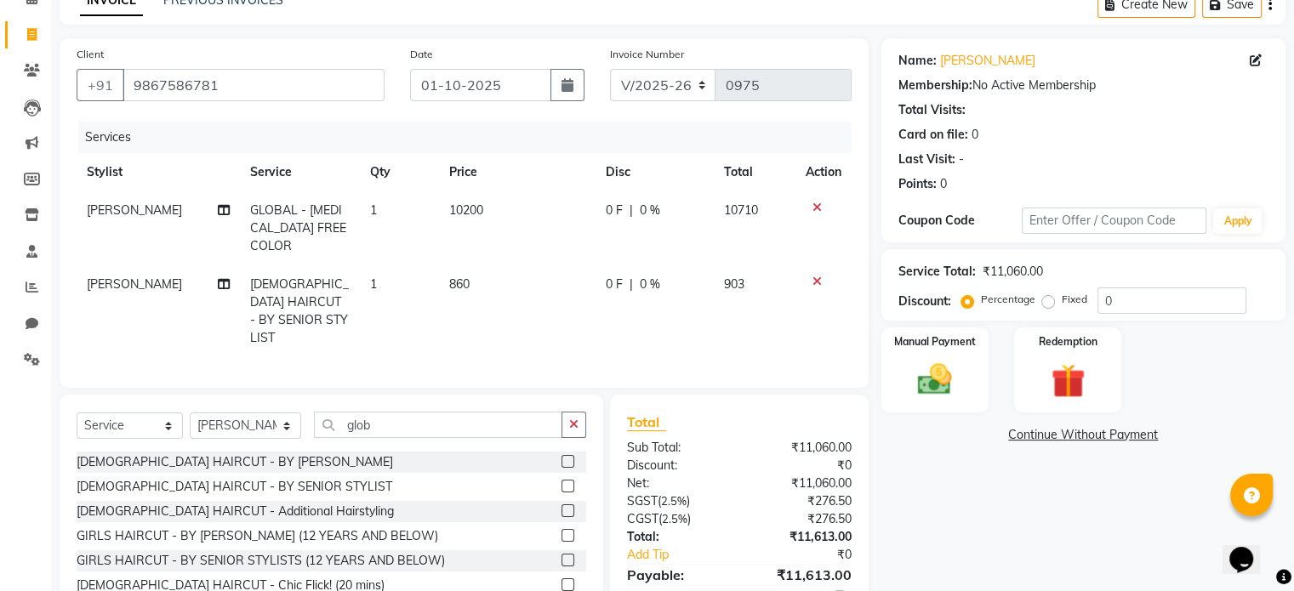
click at [677, 271] on td "0 F | 0 %" at bounding box center [654, 311] width 118 height 92
select select "70378"
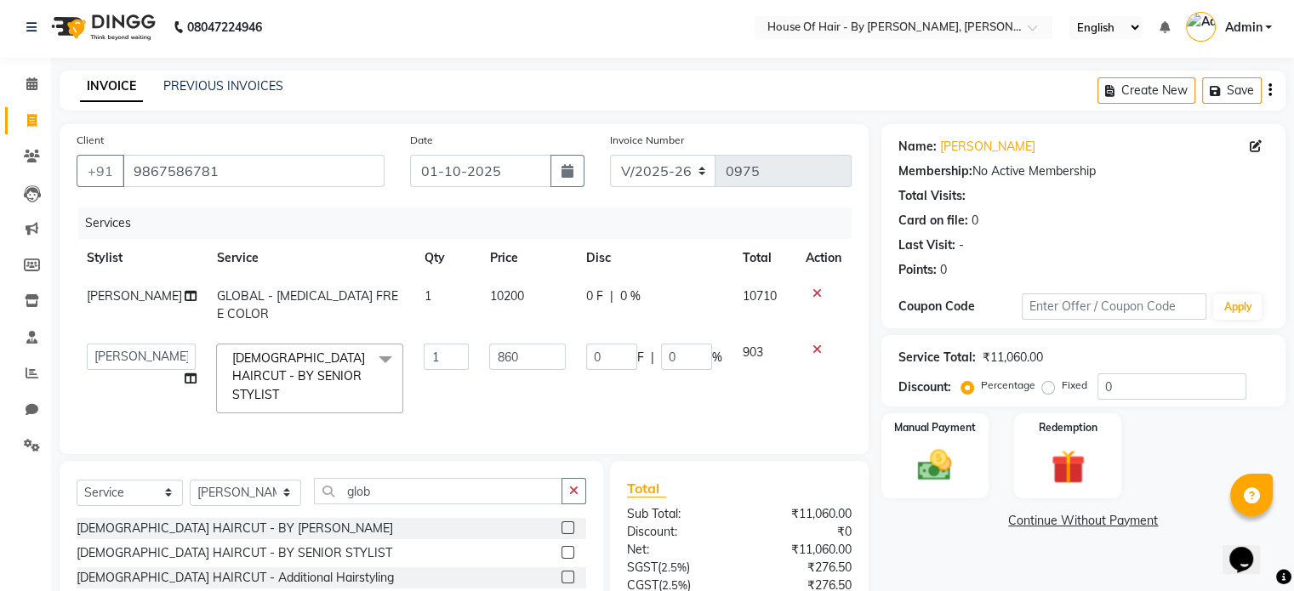
scroll to position [0, 0]
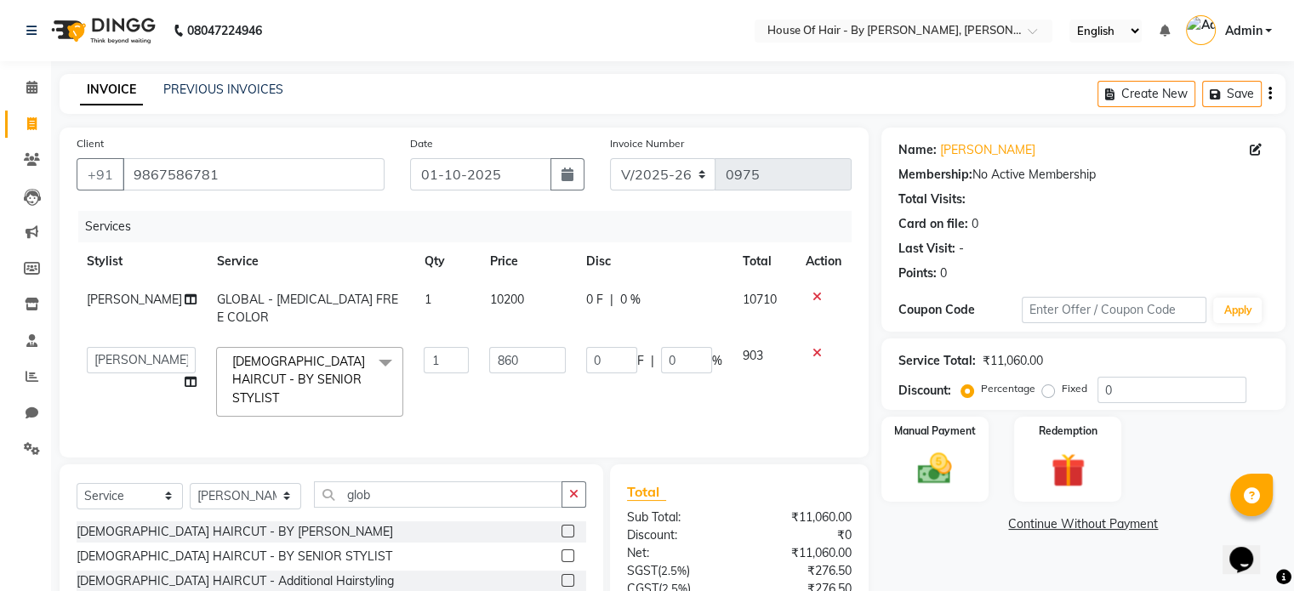
click at [1272, 94] on div "Create New Save" at bounding box center [1191, 94] width 188 height 40
click at [1268, 94] on icon "button" at bounding box center [1269, 94] width 3 height 1
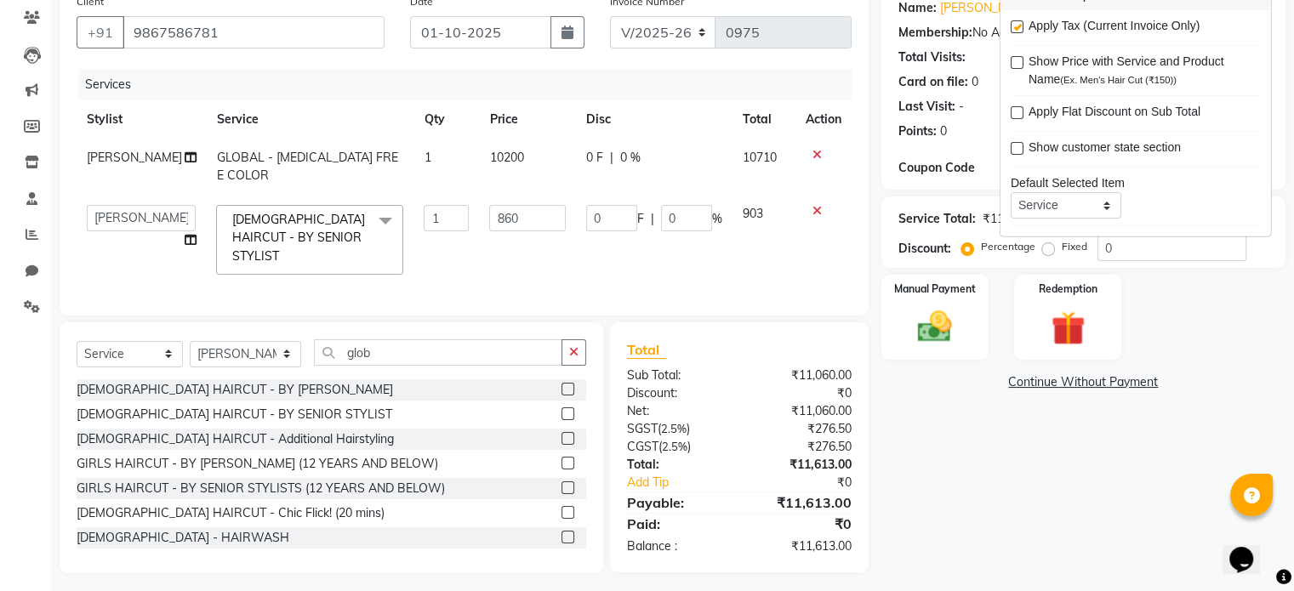
scroll to position [145, 0]
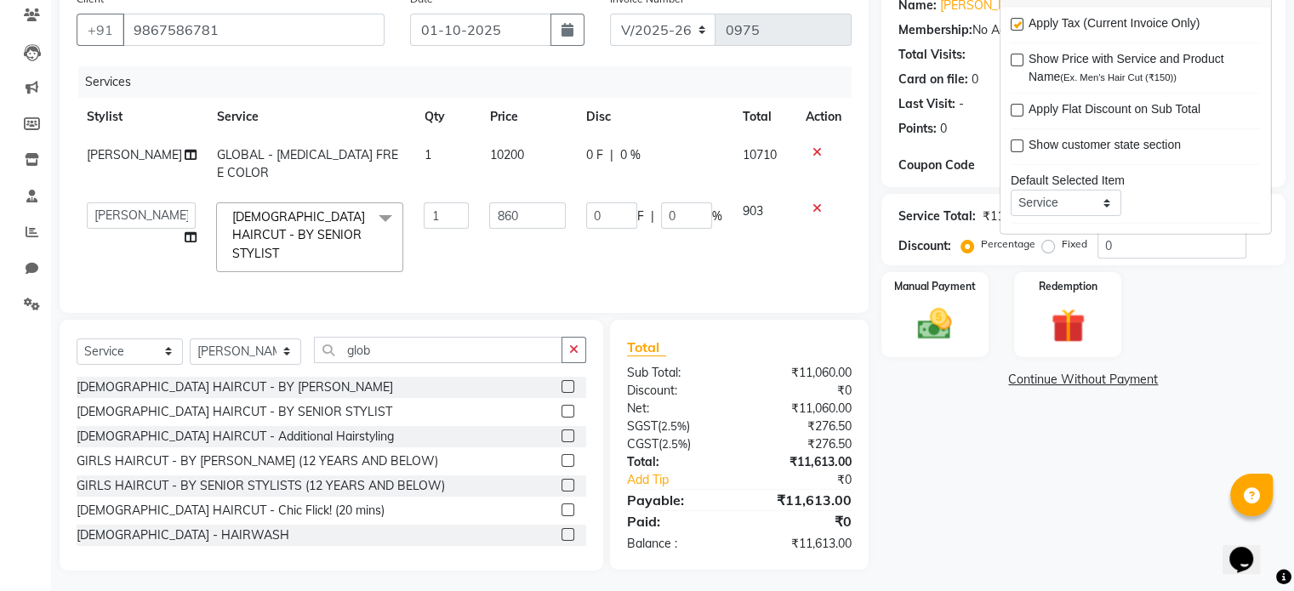
click at [1016, 23] on label at bounding box center [1017, 24] width 13 height 13
click at [1016, 23] on input "checkbox" at bounding box center [1016, 25] width 11 height 11
checkbox input "false"
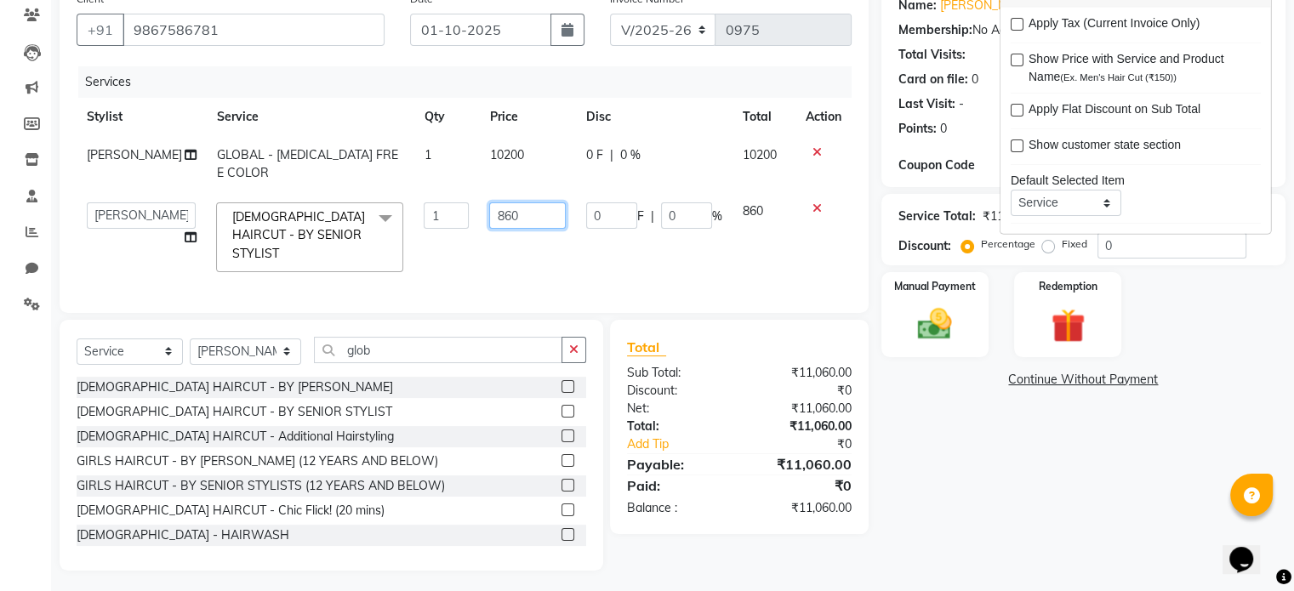
click at [524, 224] on input "860" at bounding box center [527, 215] width 77 height 26
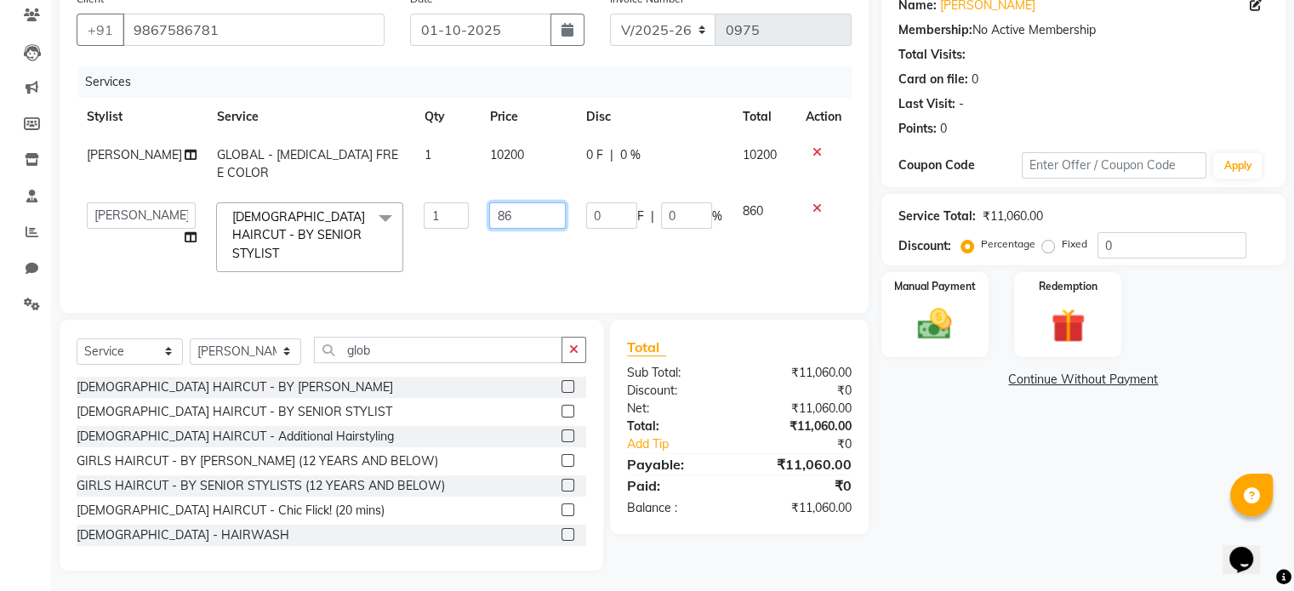
type input "8"
type input "904"
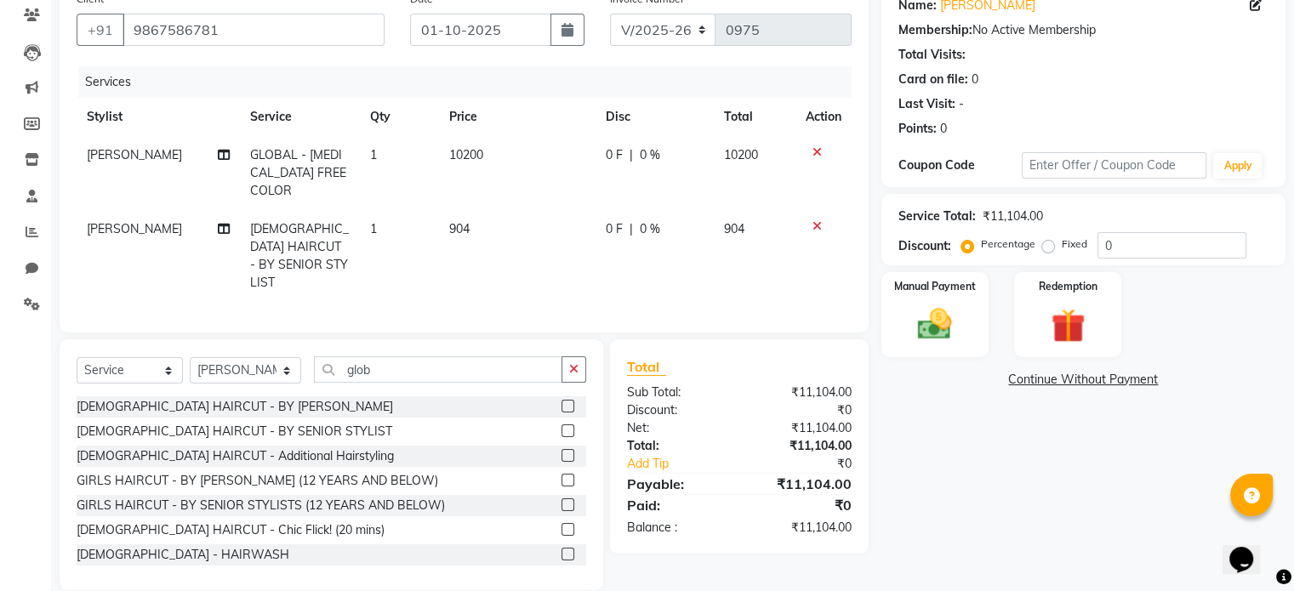
click at [537, 254] on td "904" at bounding box center [517, 256] width 156 height 92
select select "70378"
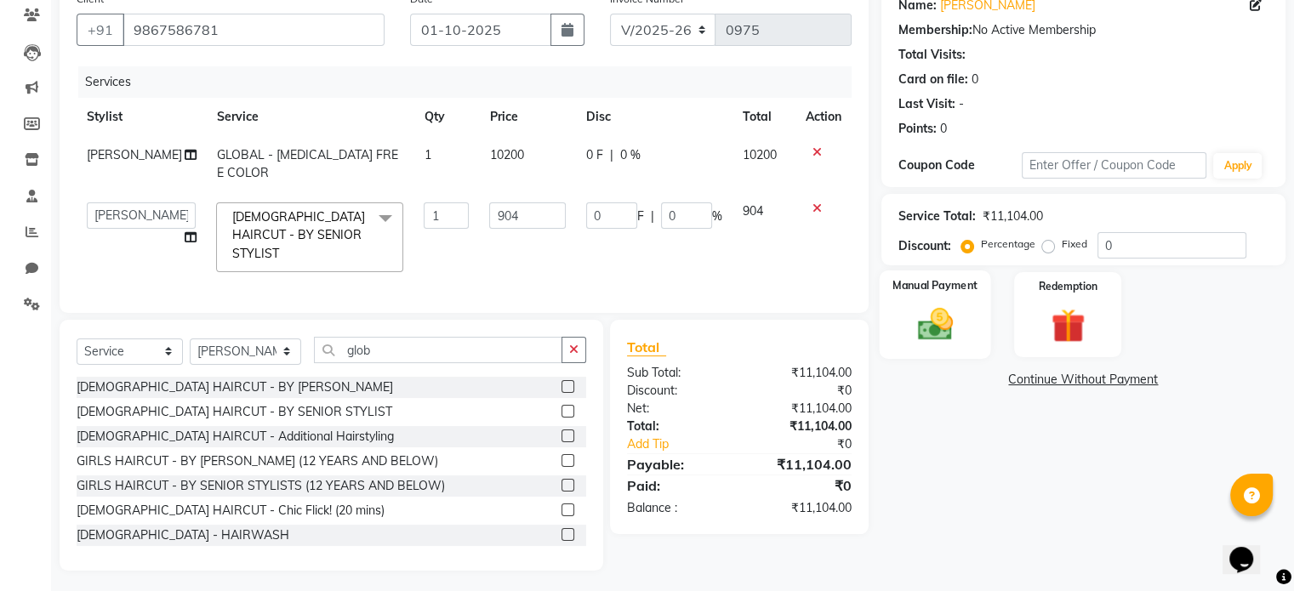
click at [912, 328] on img at bounding box center [934, 325] width 57 height 41
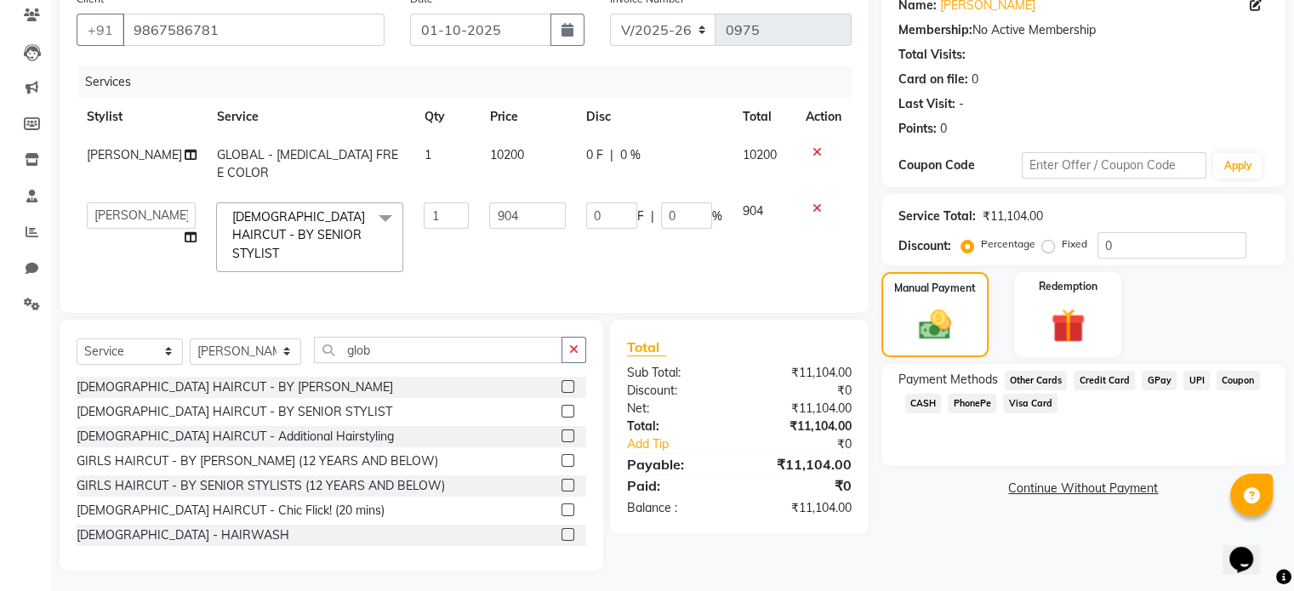
click at [1090, 382] on span "Credit Card" at bounding box center [1104, 381] width 61 height 20
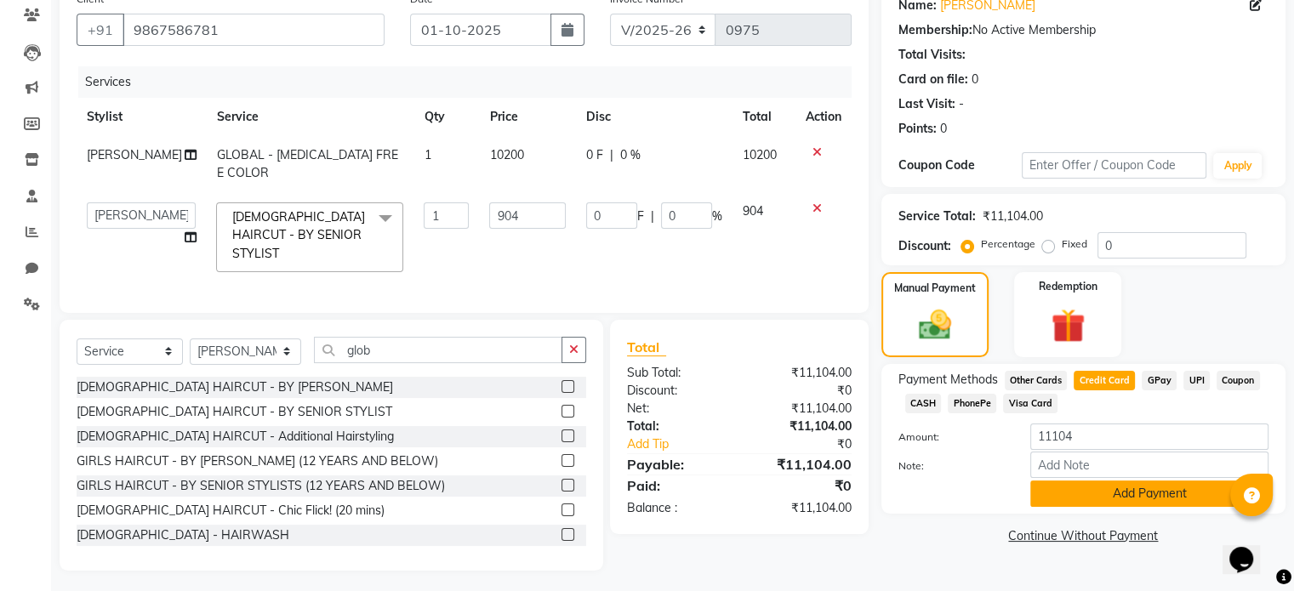
click at [1085, 493] on button "Add Payment" at bounding box center [1149, 494] width 238 height 26
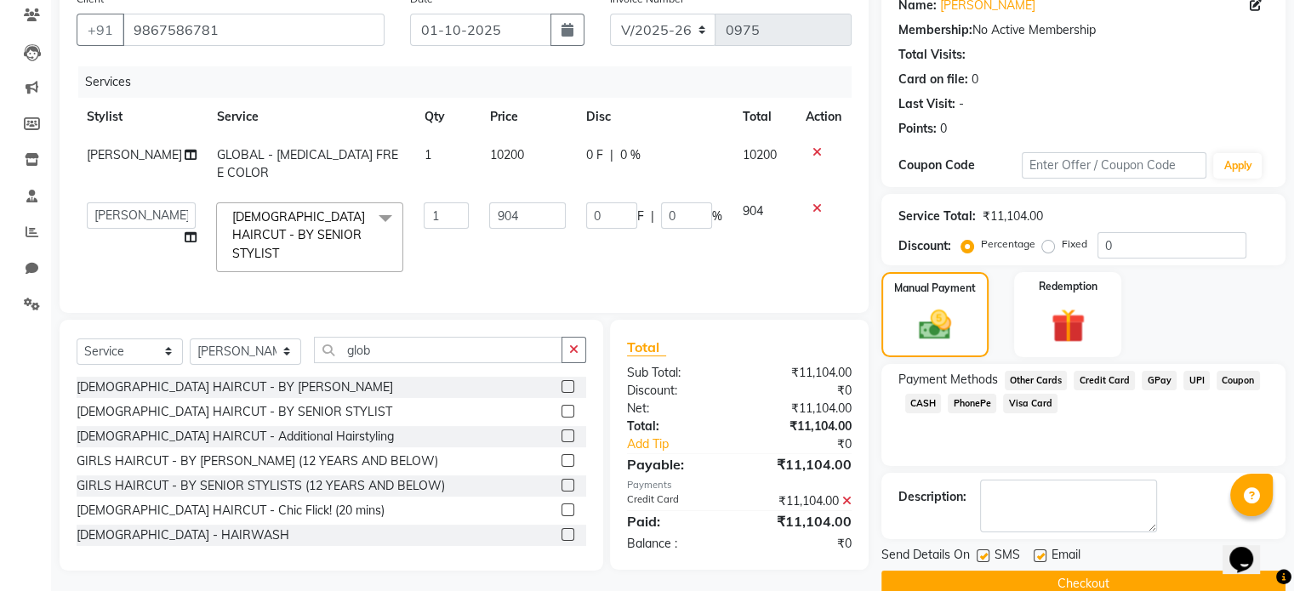
scroll to position [174, 0]
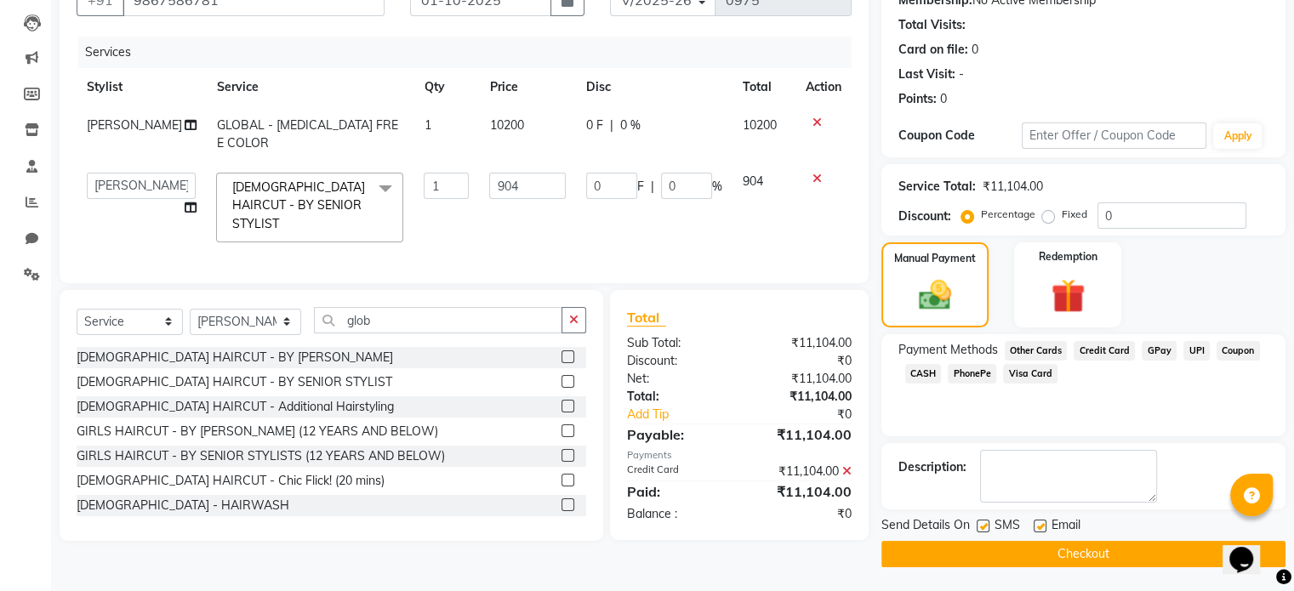
click at [1065, 555] on button "Checkout" at bounding box center [1083, 554] width 404 height 26
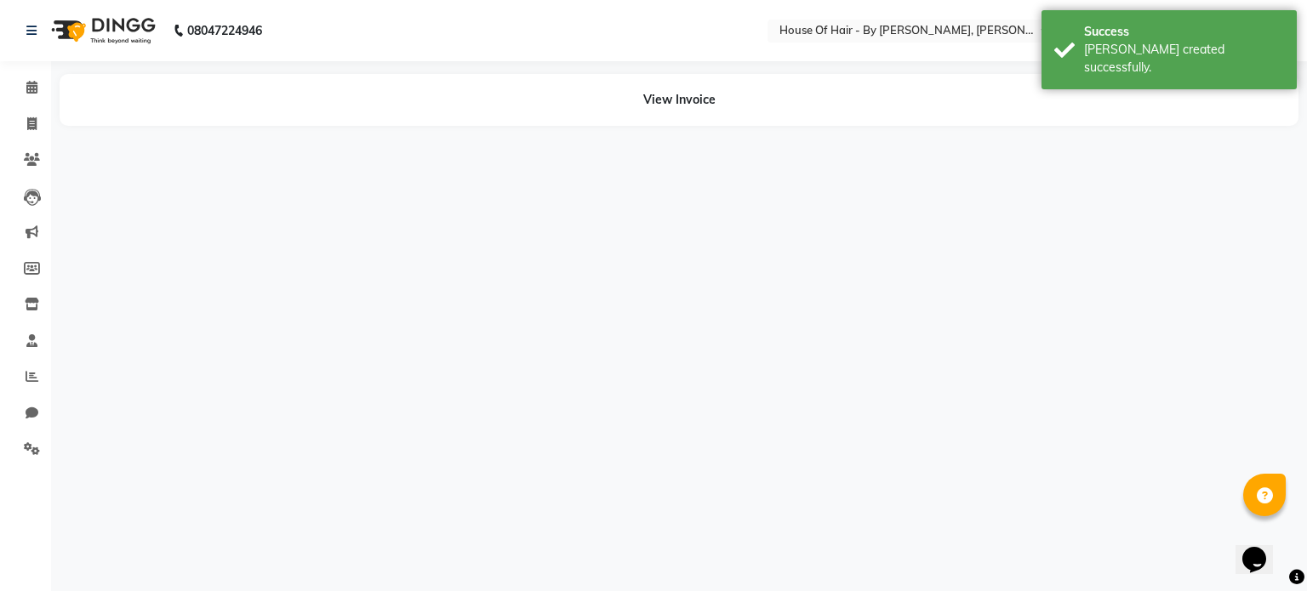
select select "71584"
select select "70378"
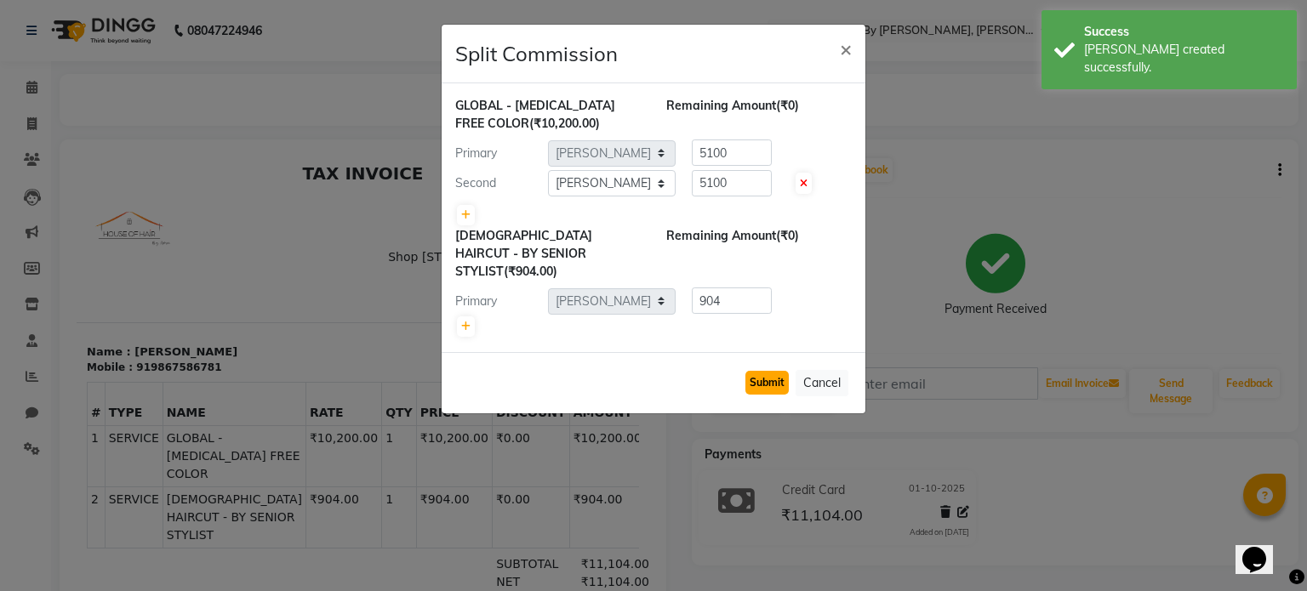
click at [754, 371] on button "Submit" at bounding box center [766, 383] width 43 height 24
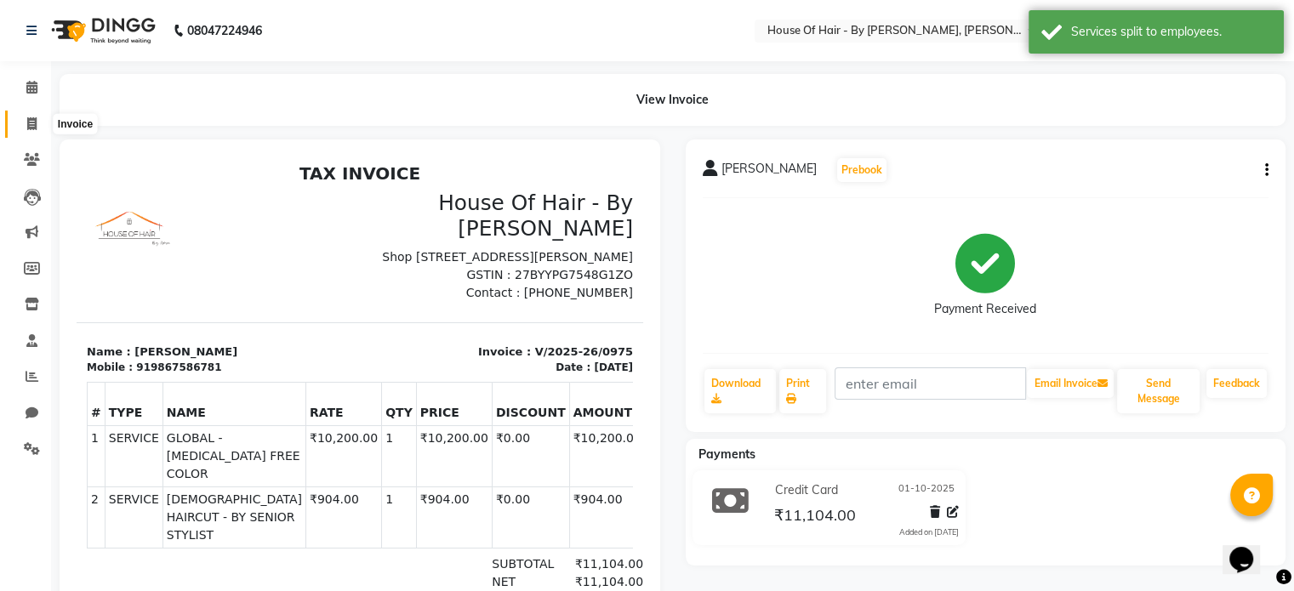
click at [31, 117] on icon at bounding box center [31, 123] width 9 height 13
select select "7865"
select select "service"
